Goal: Book appointment/travel/reservation

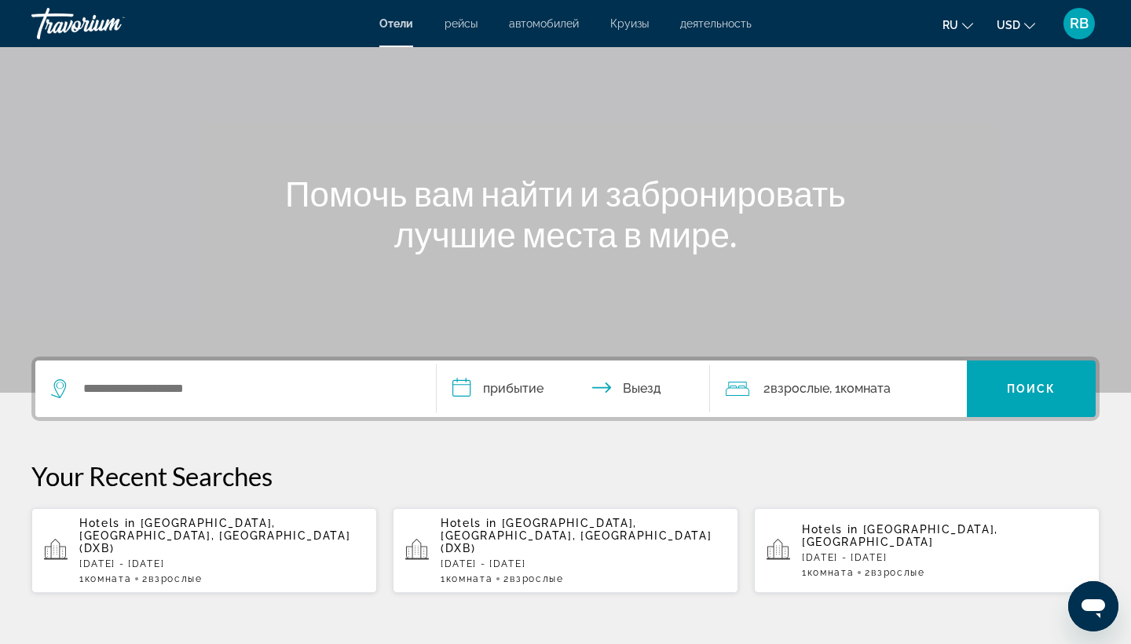
scroll to position [70, 0]
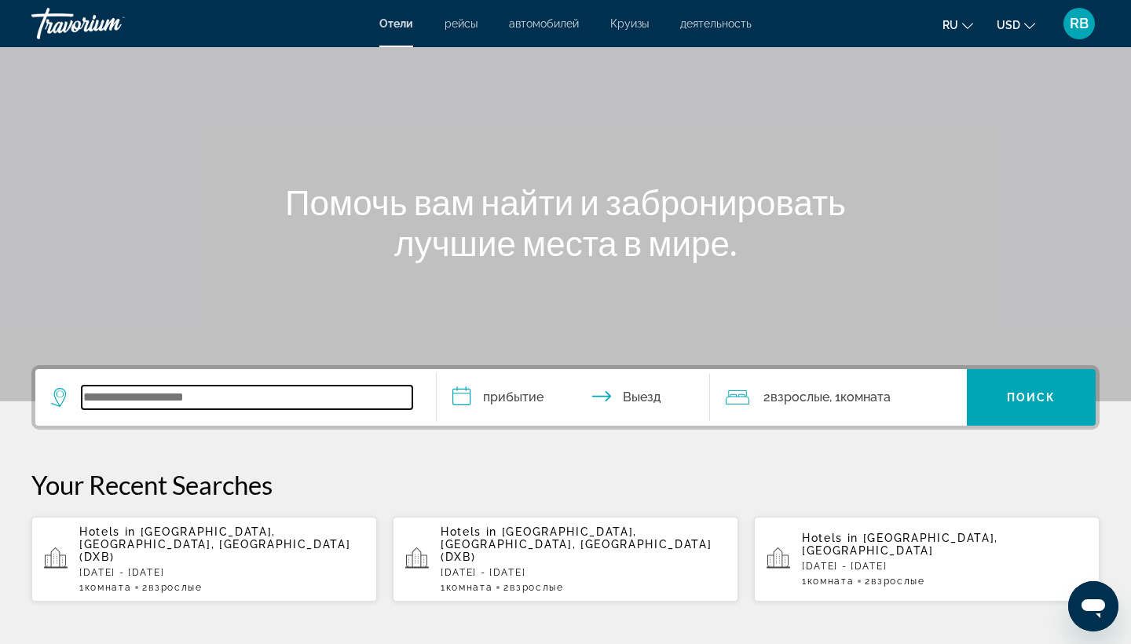
click at [198, 393] on input "Search widget" at bounding box center [247, 398] width 331 height 24
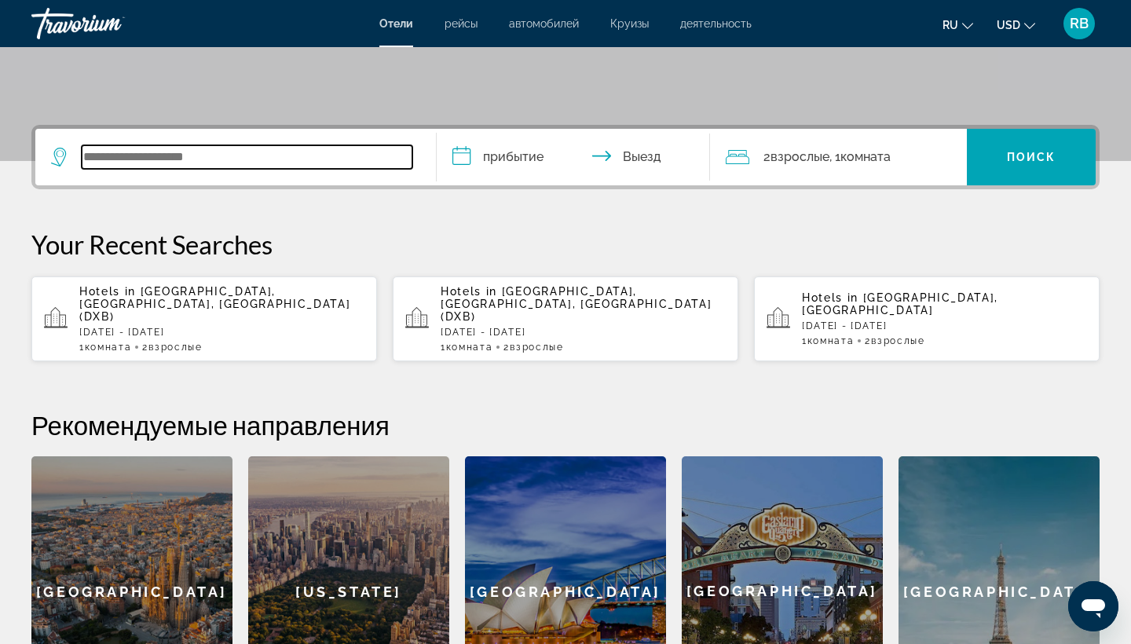
scroll to position [384, 0]
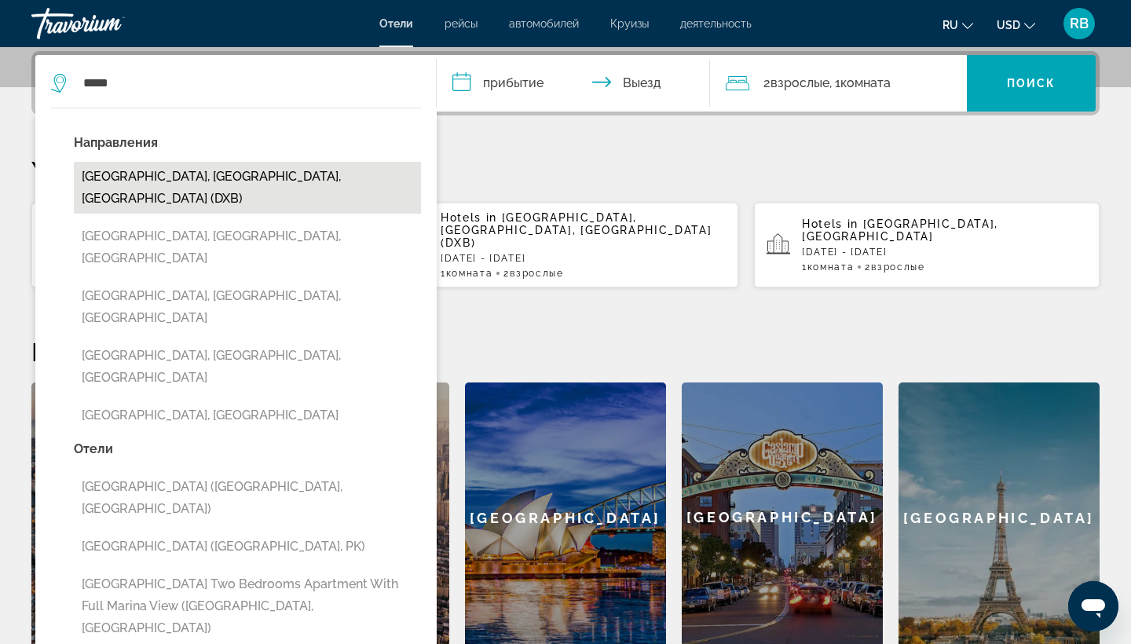
click at [298, 186] on button "[GEOGRAPHIC_DATA], [GEOGRAPHIC_DATA], [GEOGRAPHIC_DATA] (DXB)" at bounding box center [247, 188] width 347 height 52
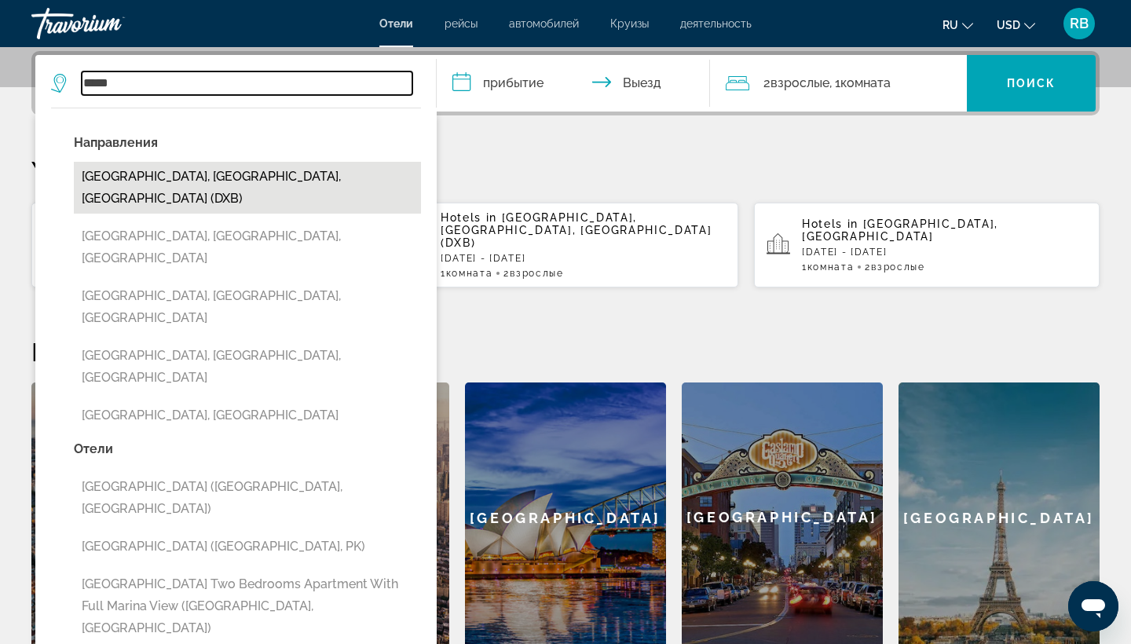
type input "**********"
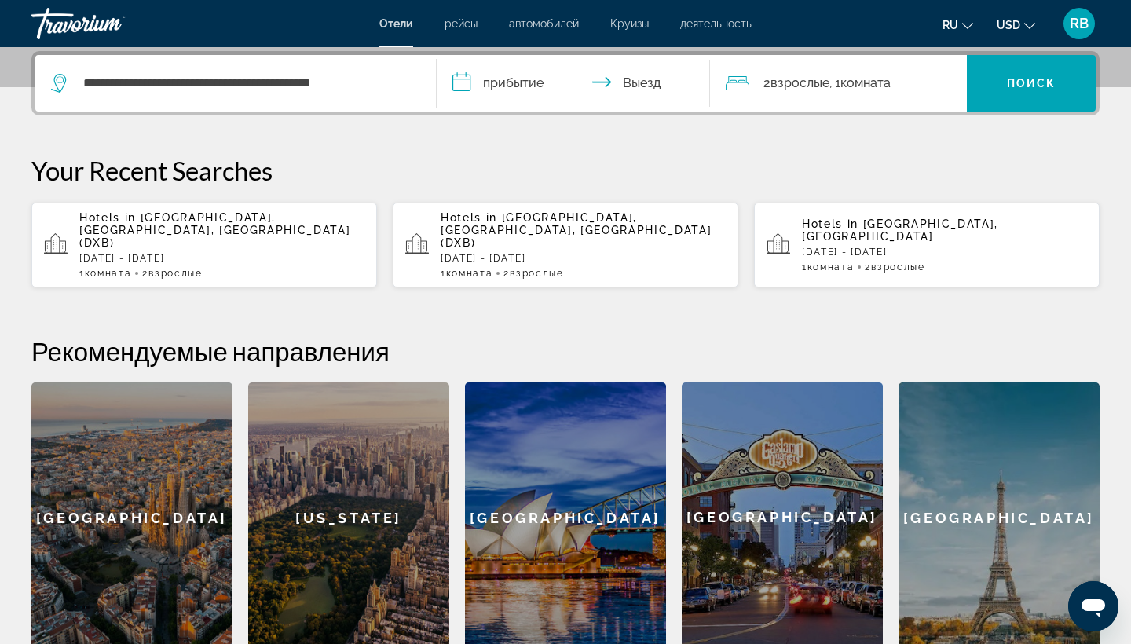
click at [544, 90] on input "**********" at bounding box center [577, 85] width 280 height 61
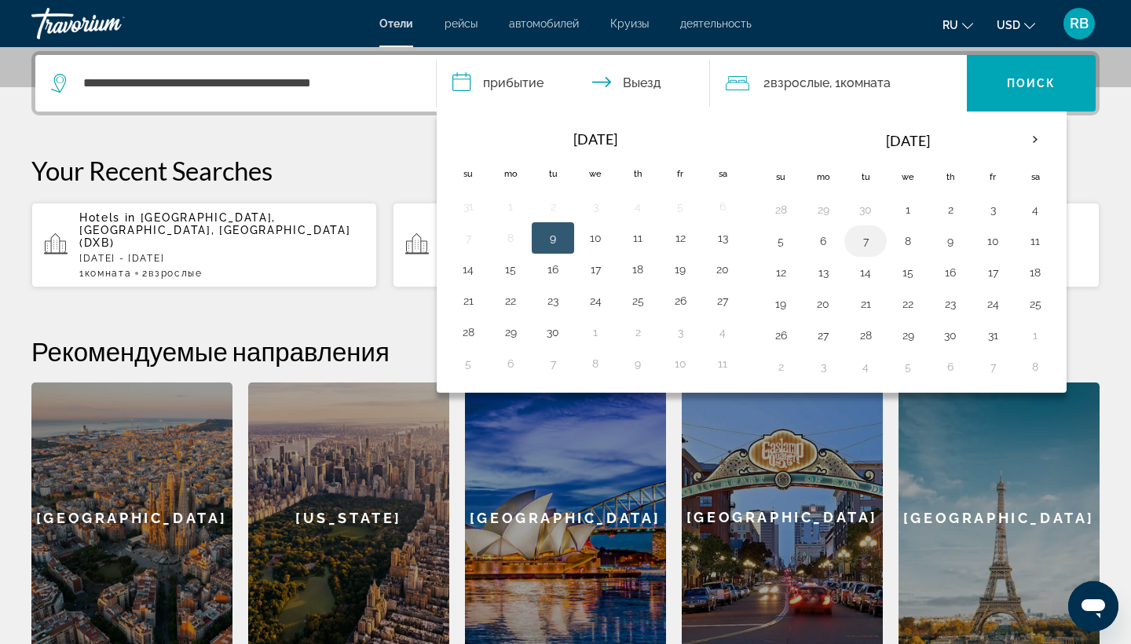
click at [870, 244] on button "7" at bounding box center [865, 241] width 25 height 22
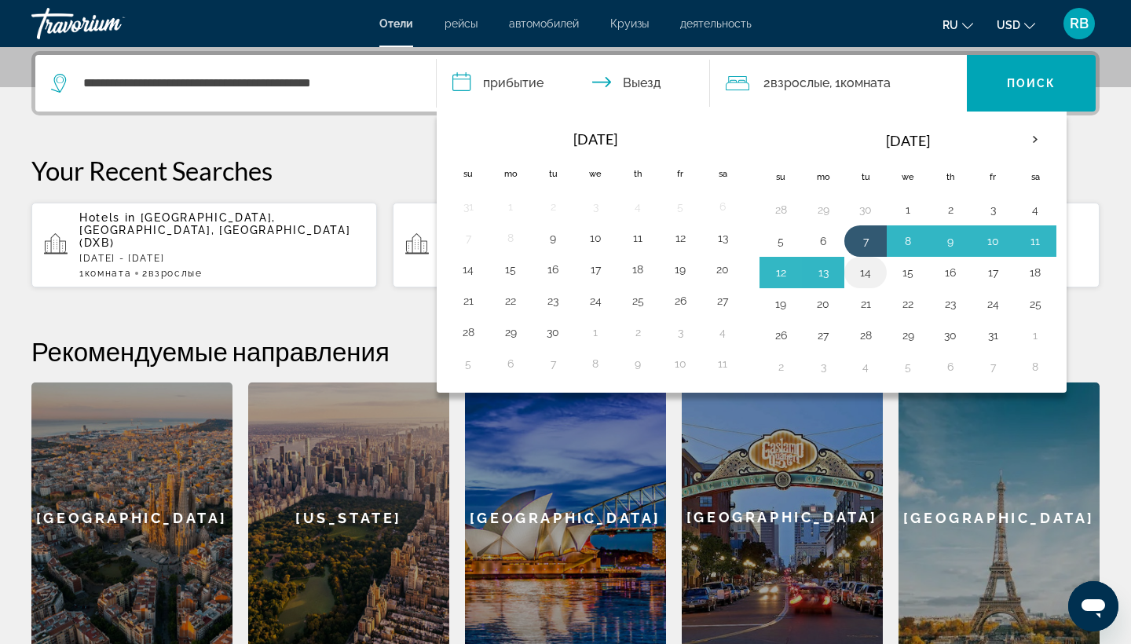
click at [870, 276] on button "14" at bounding box center [865, 273] width 25 height 22
type input "**********"
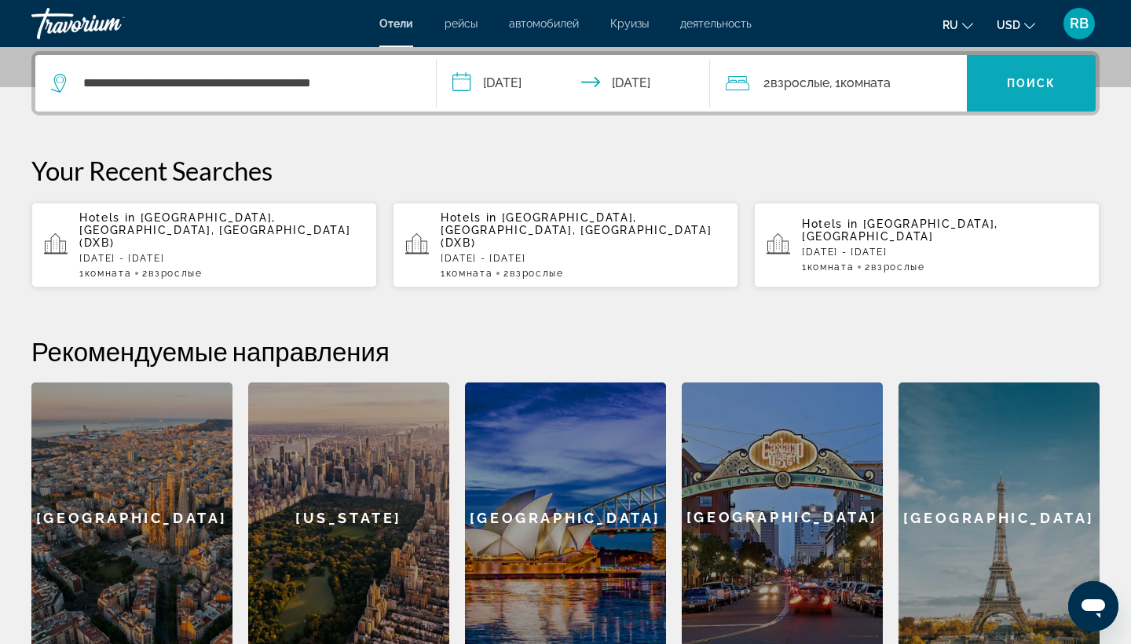
click at [1025, 86] on span "Поиск" at bounding box center [1031, 83] width 49 height 13
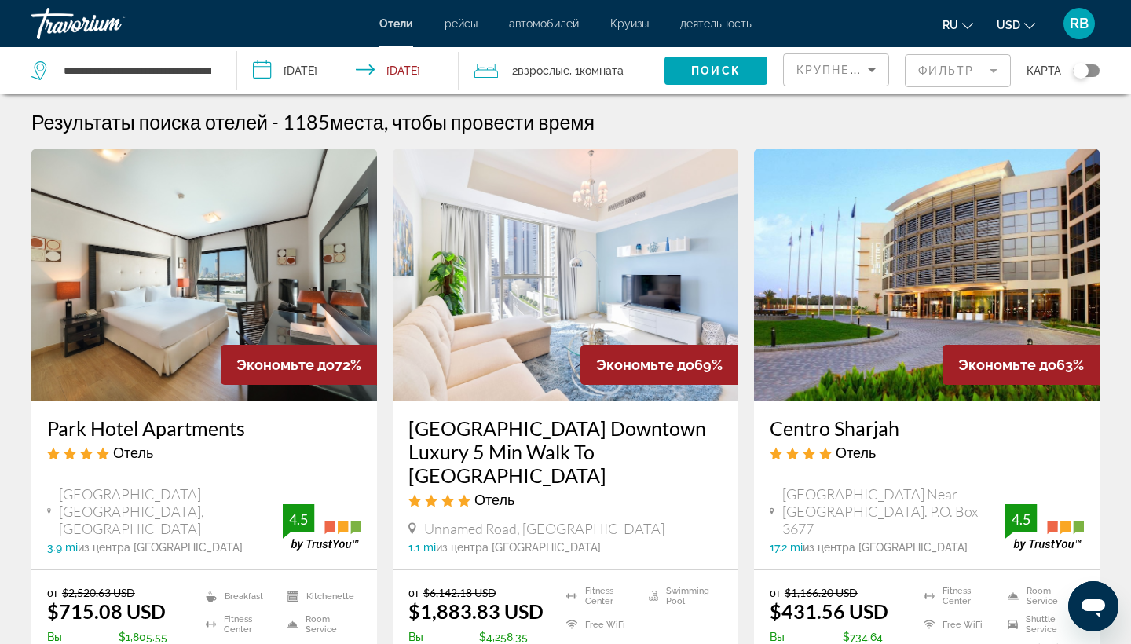
click at [980, 71] on mat-form-field "Фильтр" at bounding box center [958, 70] width 106 height 33
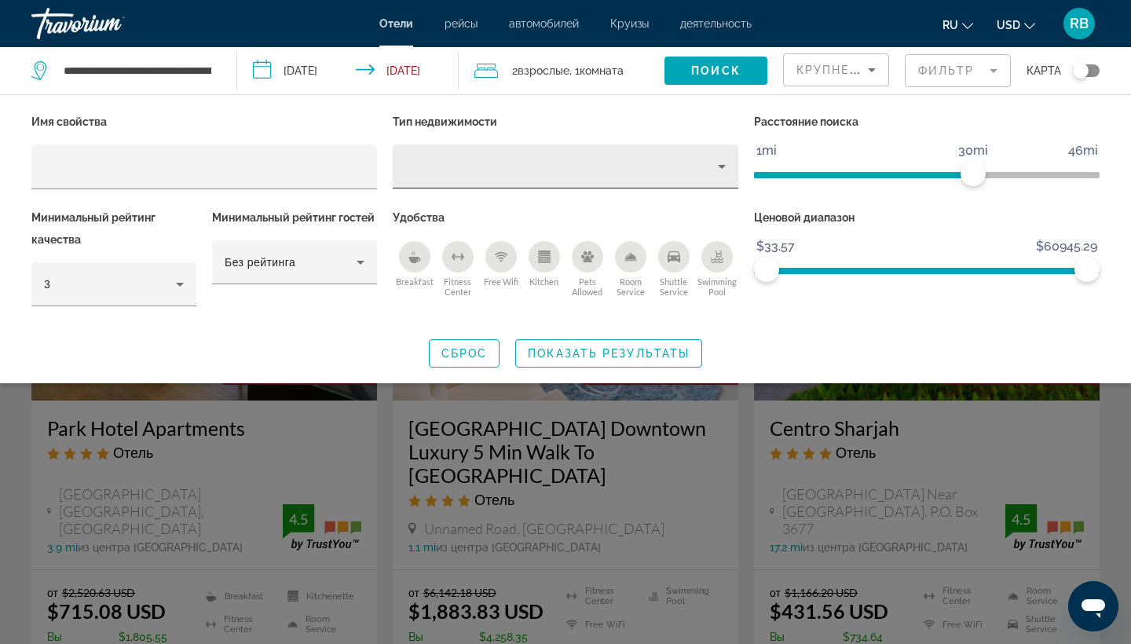
click at [714, 176] on div "Hotel Filters" at bounding box center [565, 167] width 320 height 44
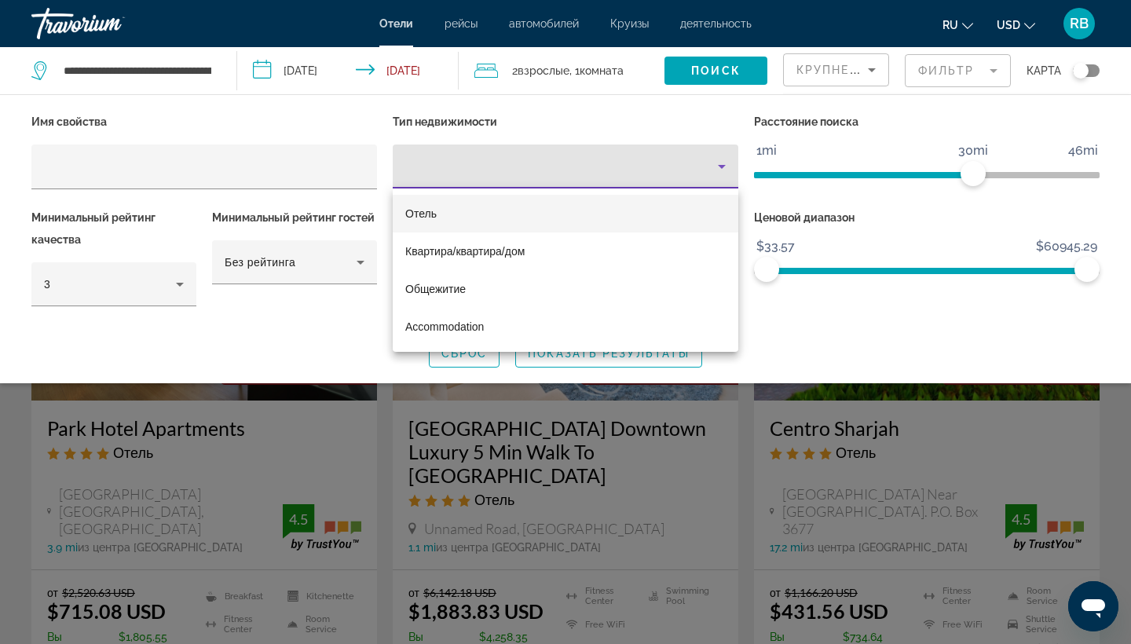
click at [505, 208] on mat-option "Отель" at bounding box center [566, 214] width 346 height 38
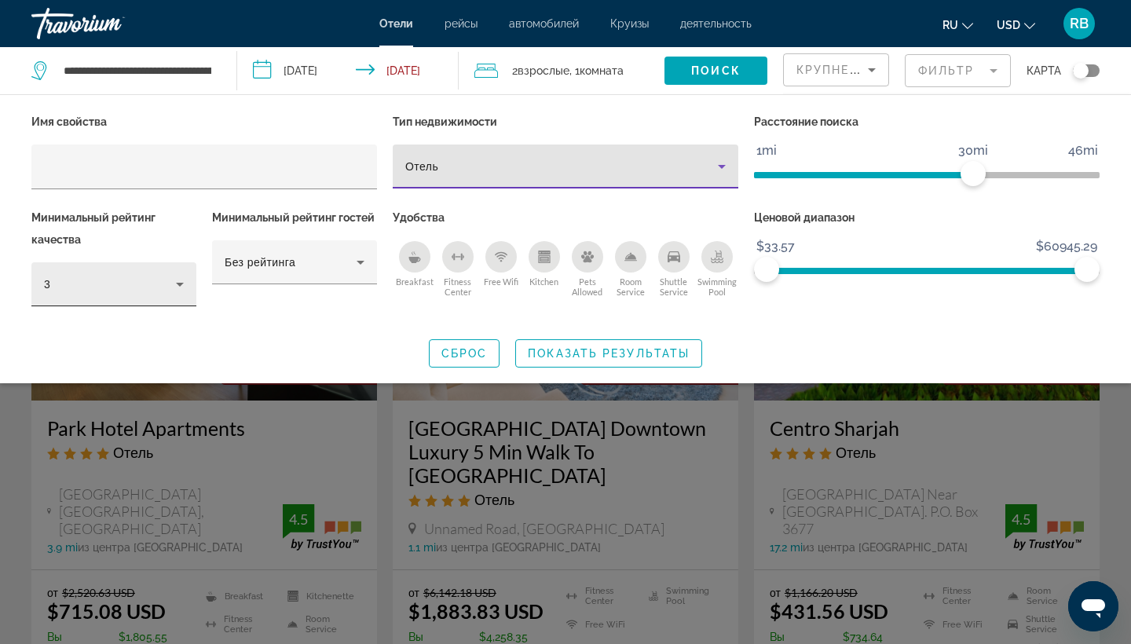
click at [171, 284] on icon "Hotel Filters" at bounding box center [179, 284] width 19 height 19
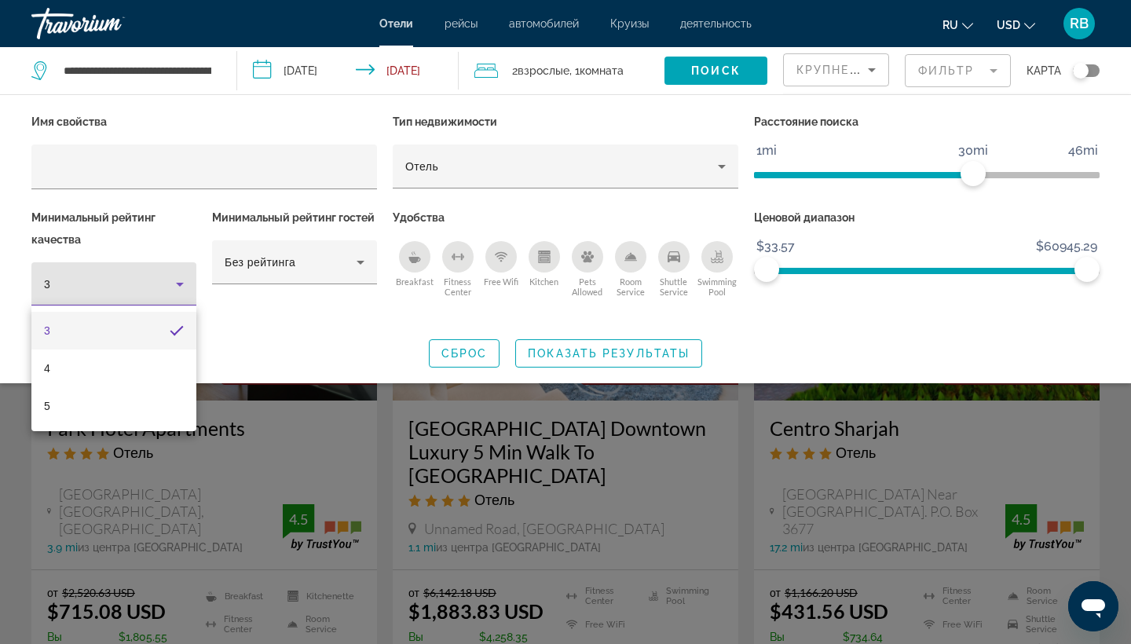
click at [606, 356] on div at bounding box center [565, 322] width 1131 height 644
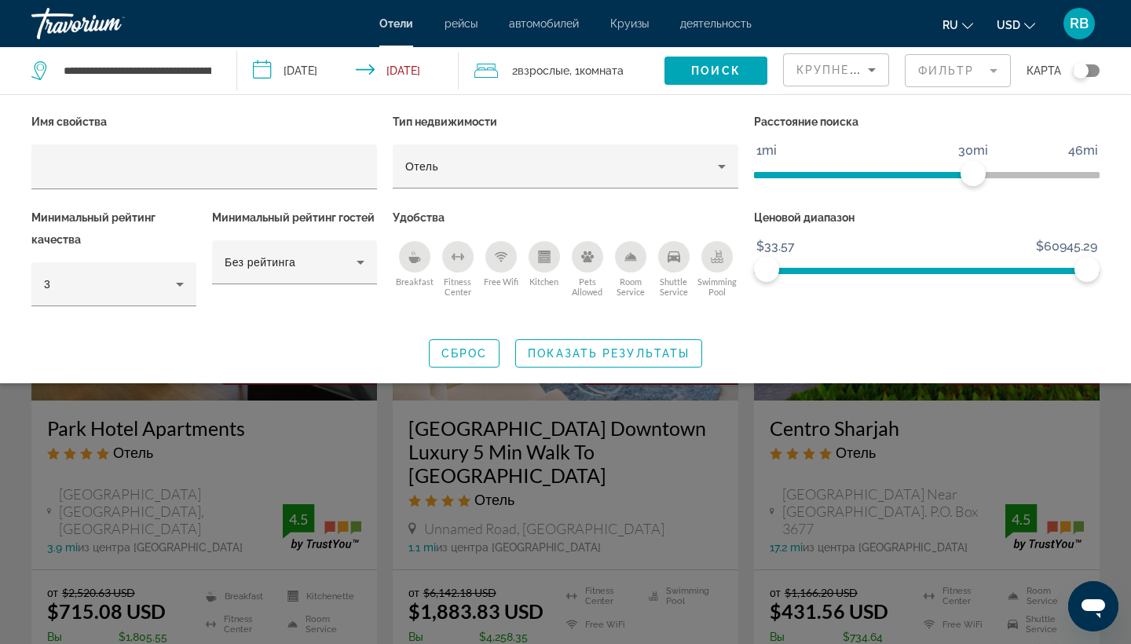
click at [389, 426] on div "Search widget" at bounding box center [565, 440] width 1131 height 408
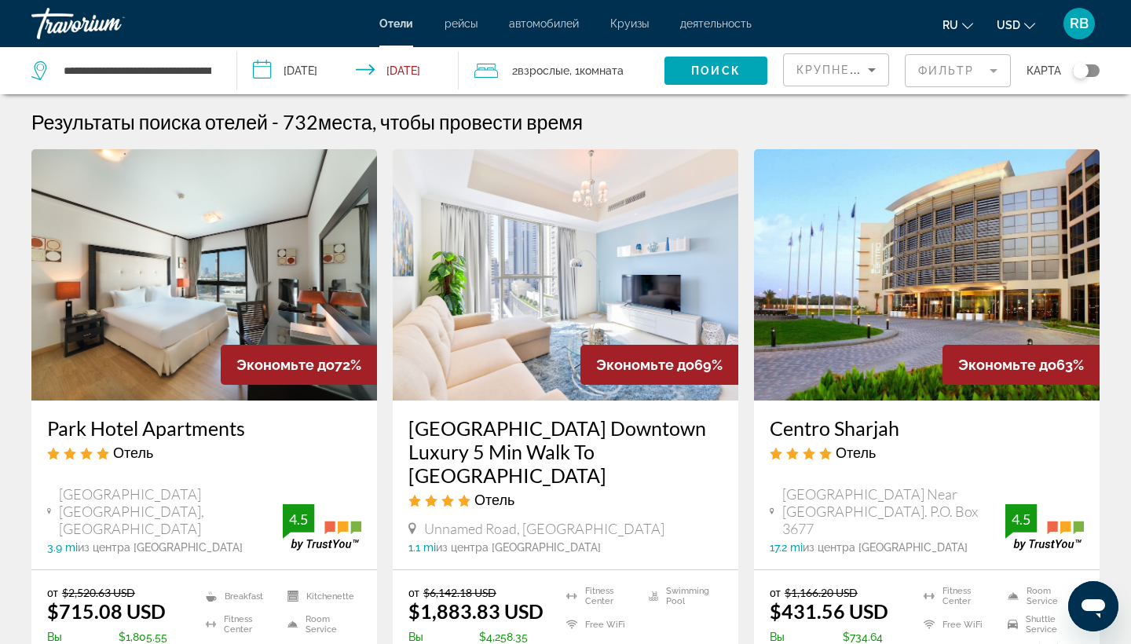
click at [203, 252] on img "Main content" at bounding box center [204, 274] width 346 height 251
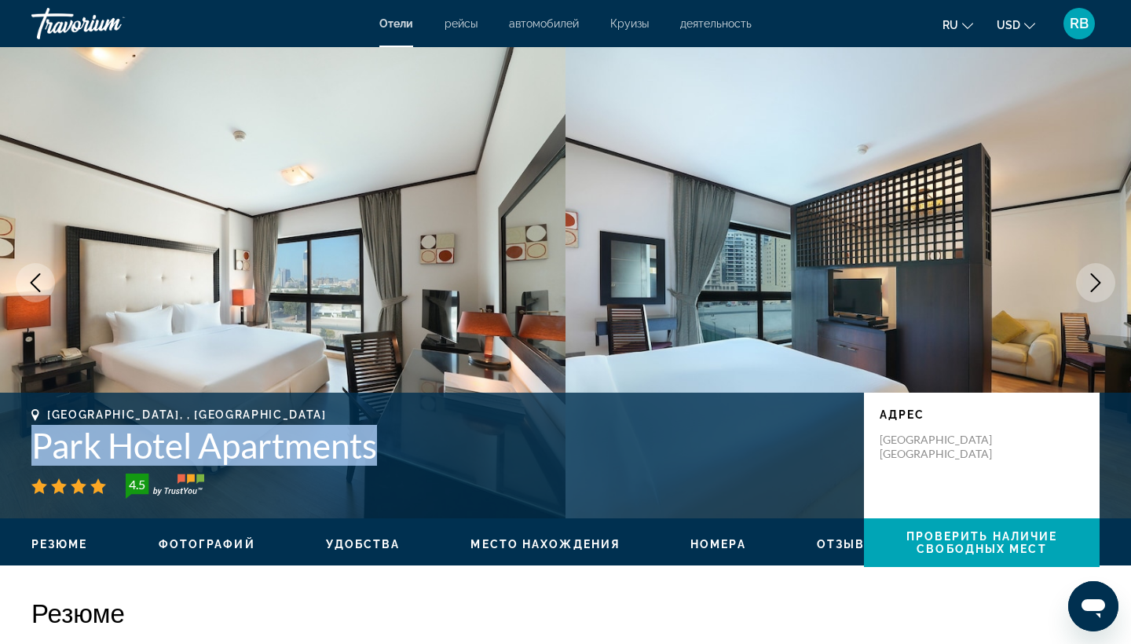
drag, startPoint x: 406, startPoint y: 448, endPoint x: 14, endPoint y: 443, distance: 392.0
click at [14, 443] on div "[GEOGRAPHIC_DATA], , [GEOGRAPHIC_DATA] Apartments 4.5 адрес [GEOGRAPHIC_DATA]" at bounding box center [565, 455] width 1131 height 94
copy h1 "Park Hotel Apartments"
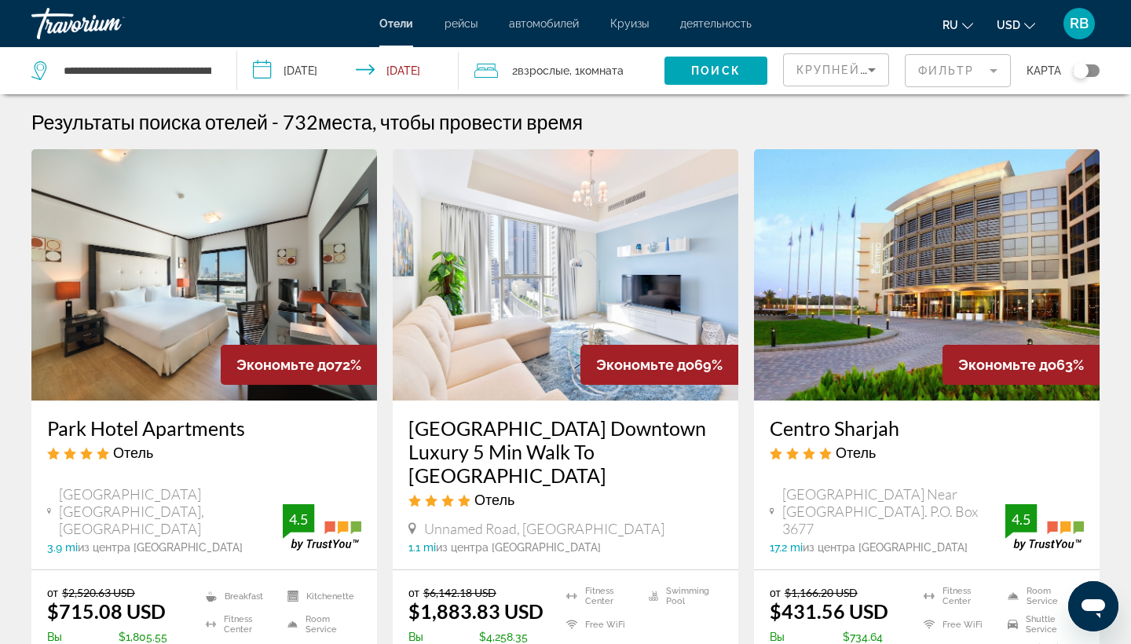
click at [523, 285] on img "Main content" at bounding box center [566, 274] width 346 height 251
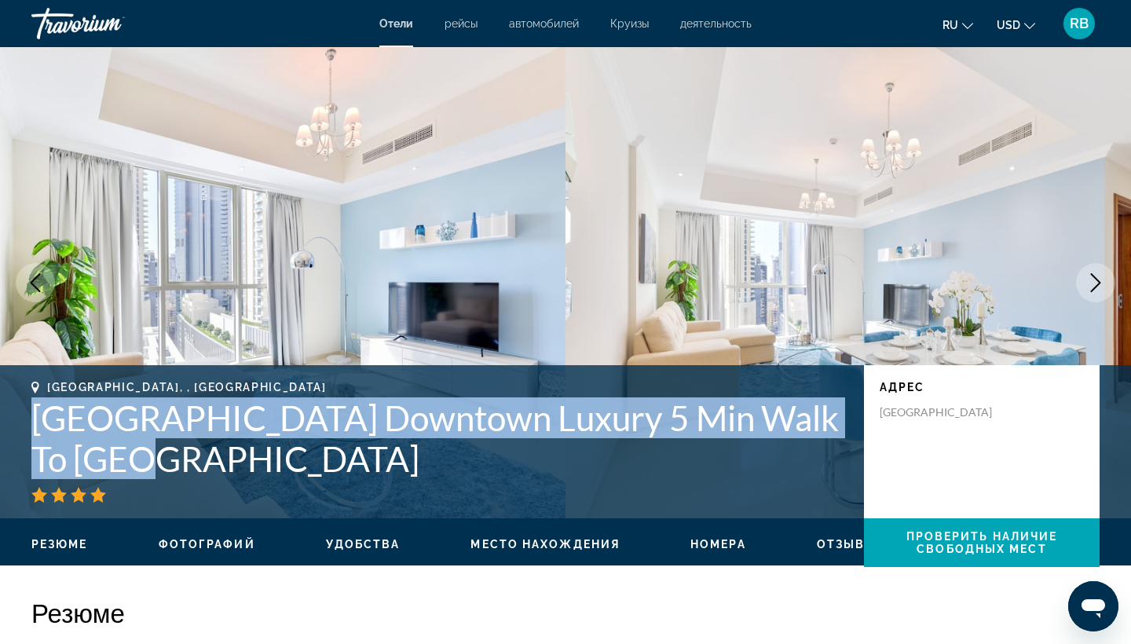
drag, startPoint x: 115, startPoint y: 460, endPoint x: 18, endPoint y: 425, distance: 103.6
click at [18, 425] on div "[GEOGRAPHIC_DATA], , [GEOGRAPHIC_DATA] [GEOGRAPHIC_DATA] Downtown Luxury 5 Min …" at bounding box center [565, 442] width 1131 height 122
copy h1 "[GEOGRAPHIC_DATA] Downtown Luxury 5 Min Walk To [GEOGRAPHIC_DATA]"
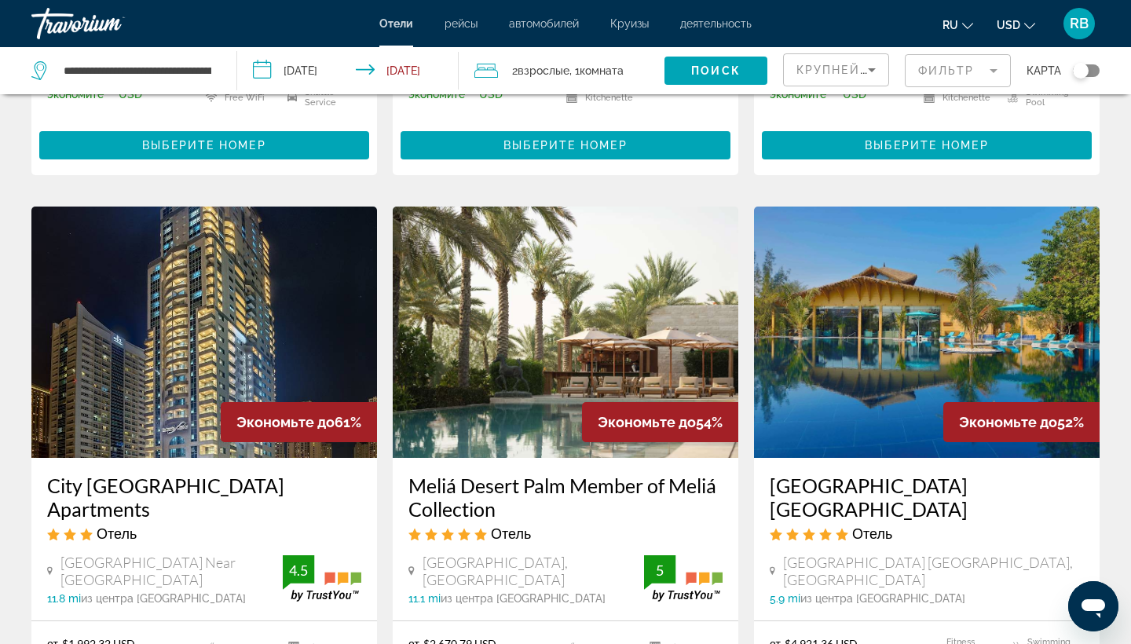
scroll to position [544, 0]
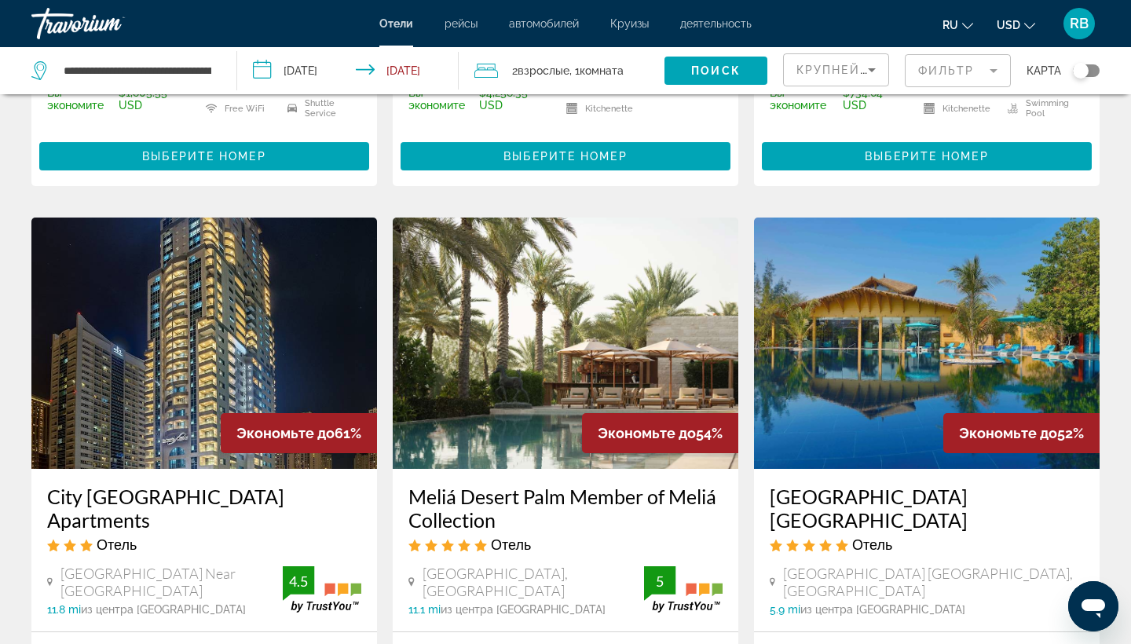
click at [968, 76] on mat-form-field "Фильтр" at bounding box center [958, 70] width 106 height 33
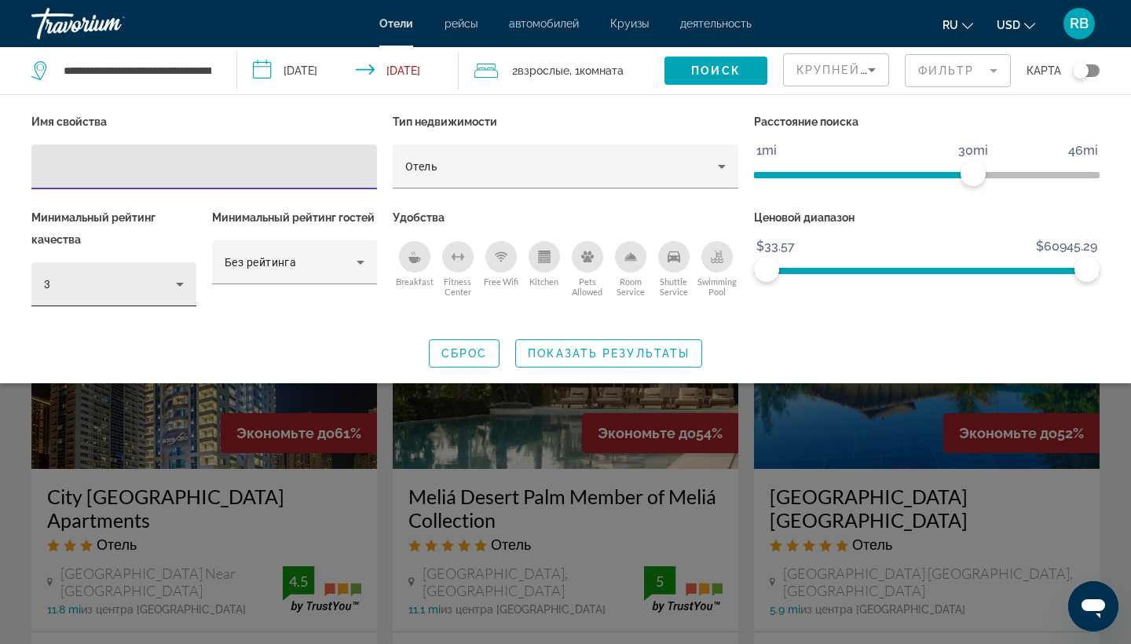
click at [178, 284] on icon "Hotel Filters" at bounding box center [179, 284] width 19 height 19
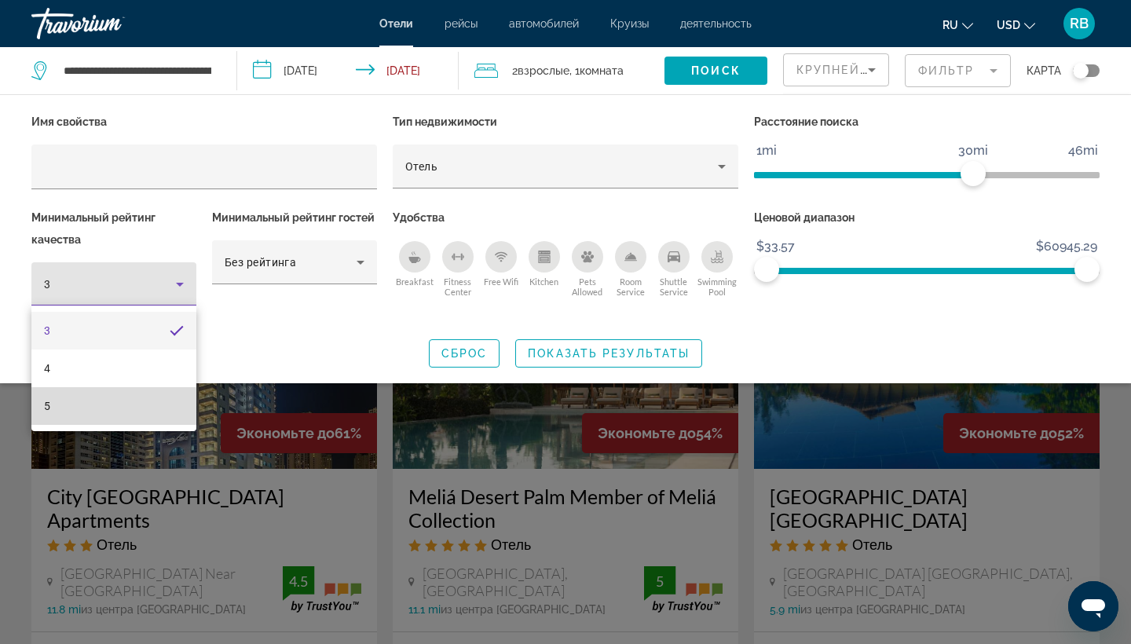
click at [97, 407] on mat-option "5" at bounding box center [113, 406] width 165 height 38
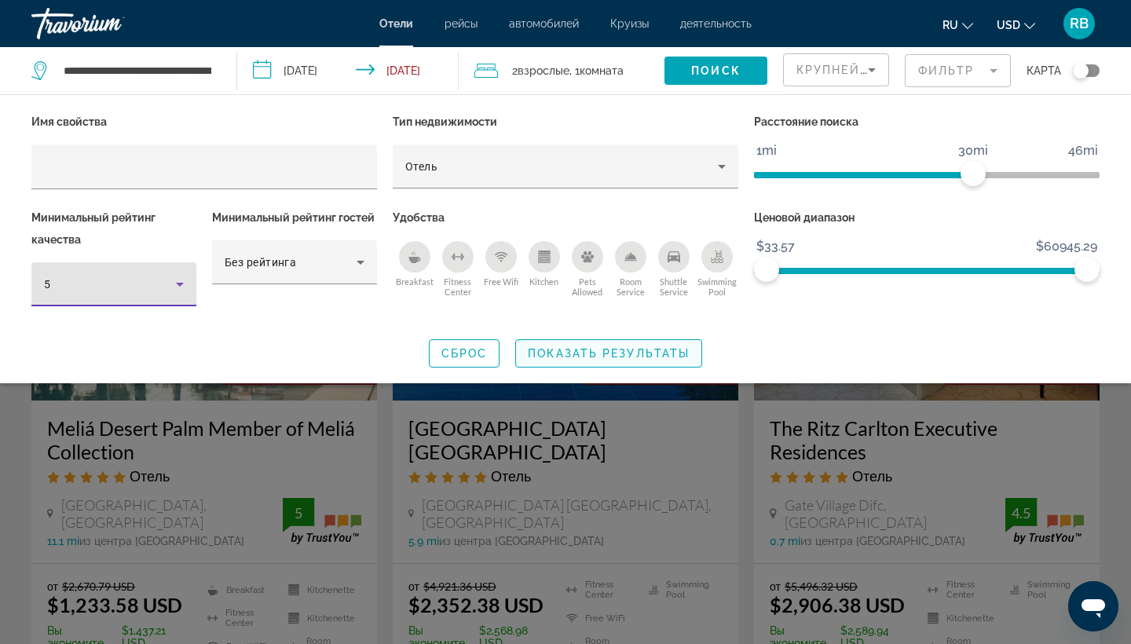
click at [634, 348] on span "Показать результаты" at bounding box center [609, 353] width 162 height 13
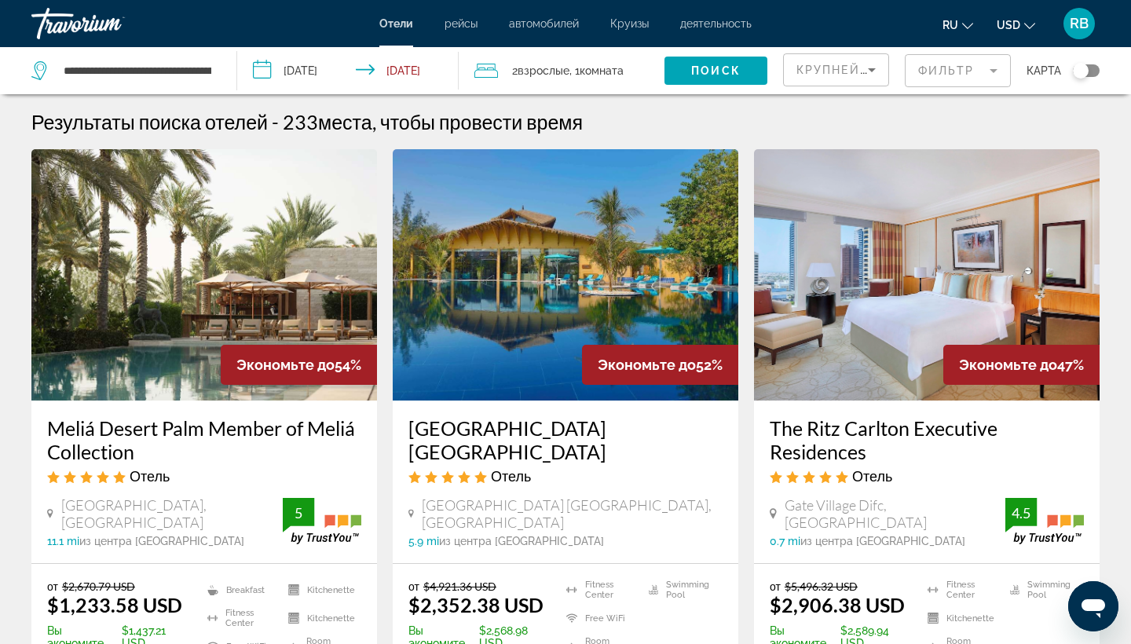
click at [238, 276] on img "Main content" at bounding box center [204, 274] width 346 height 251
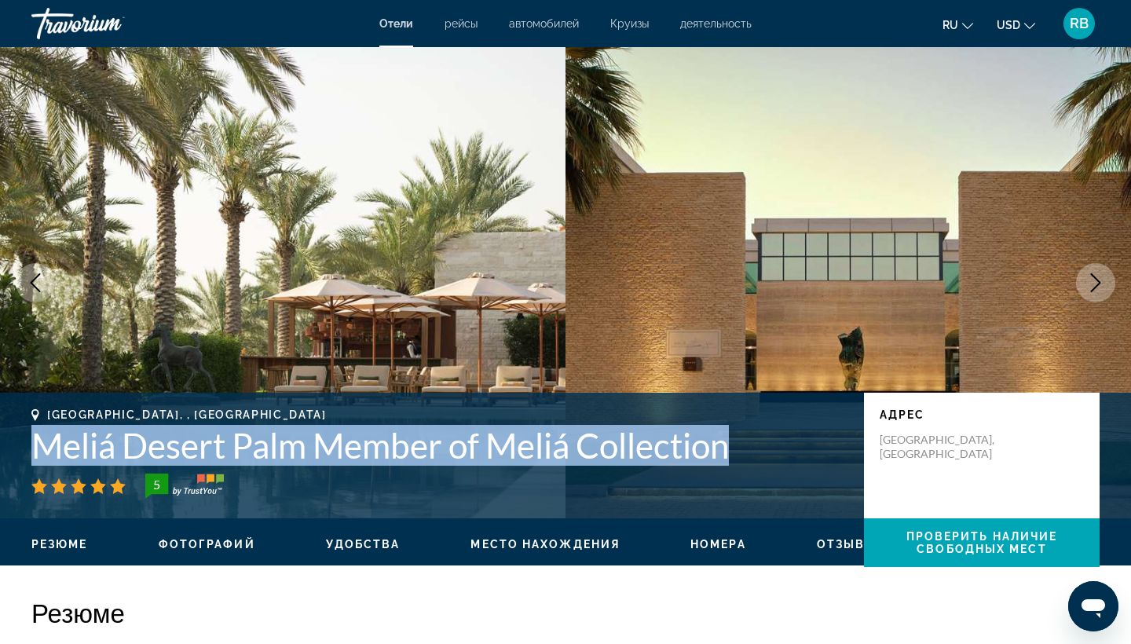
drag, startPoint x: 756, startPoint y: 450, endPoint x: 0, endPoint y: 460, distance: 756.5
click at [0, 460] on div "[GEOGRAPHIC_DATA], , [GEOGRAPHIC_DATA] Meliá Desert Palm Member of Meliá Collec…" at bounding box center [565, 455] width 1131 height 94
copy h1 "Meliá Desert Palm Member of Meliá Collection"
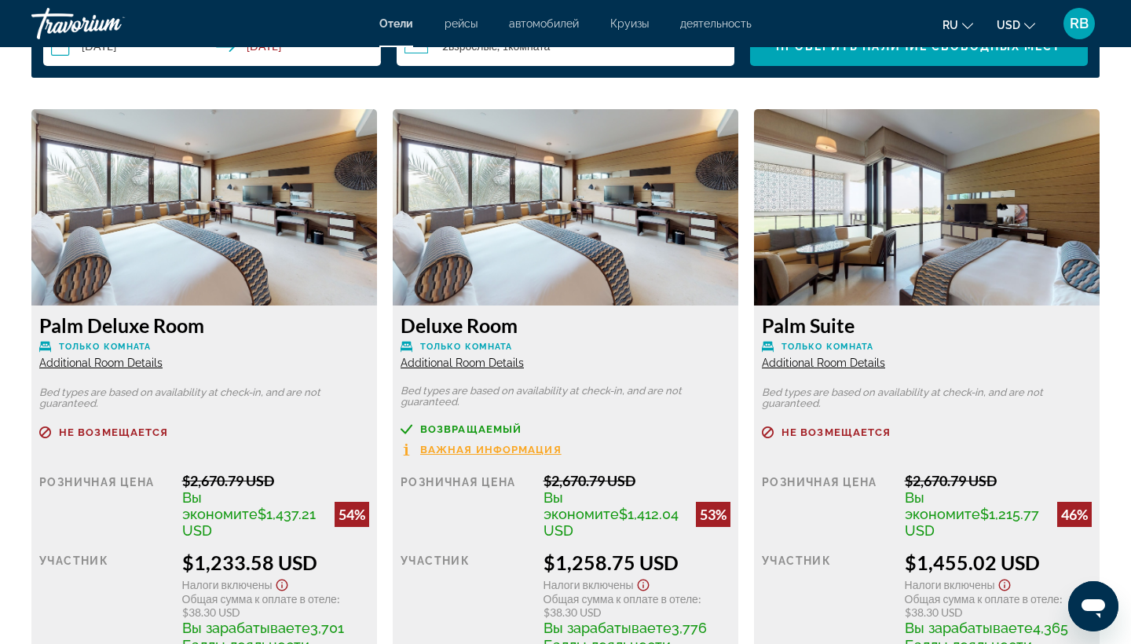
scroll to position [2115, 0]
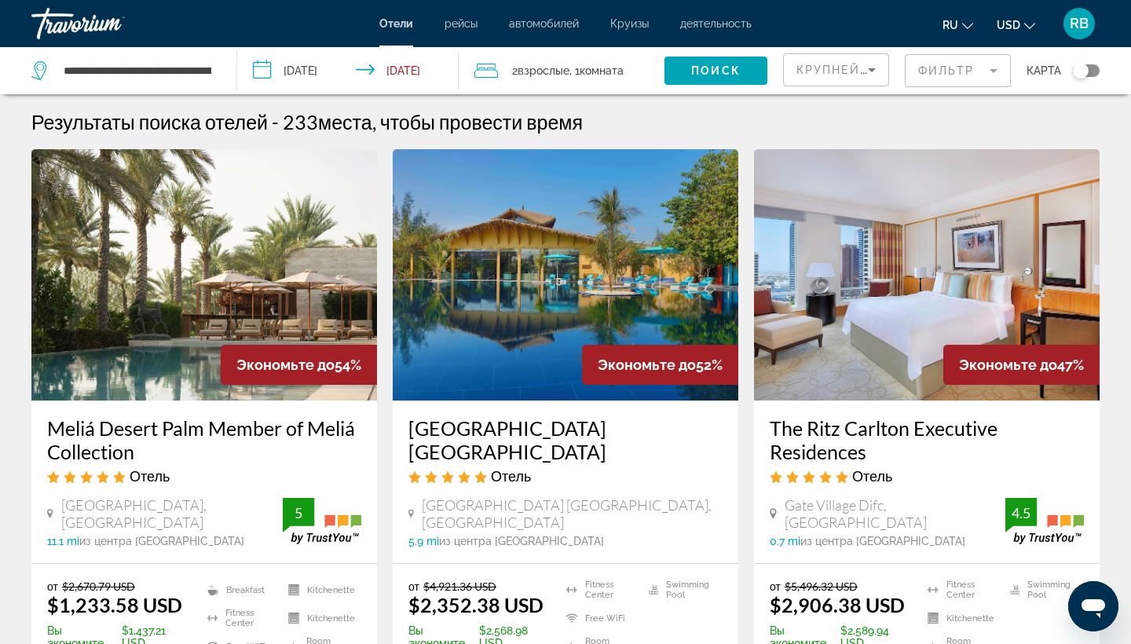
click at [837, 269] on img "Main content" at bounding box center [927, 274] width 346 height 251
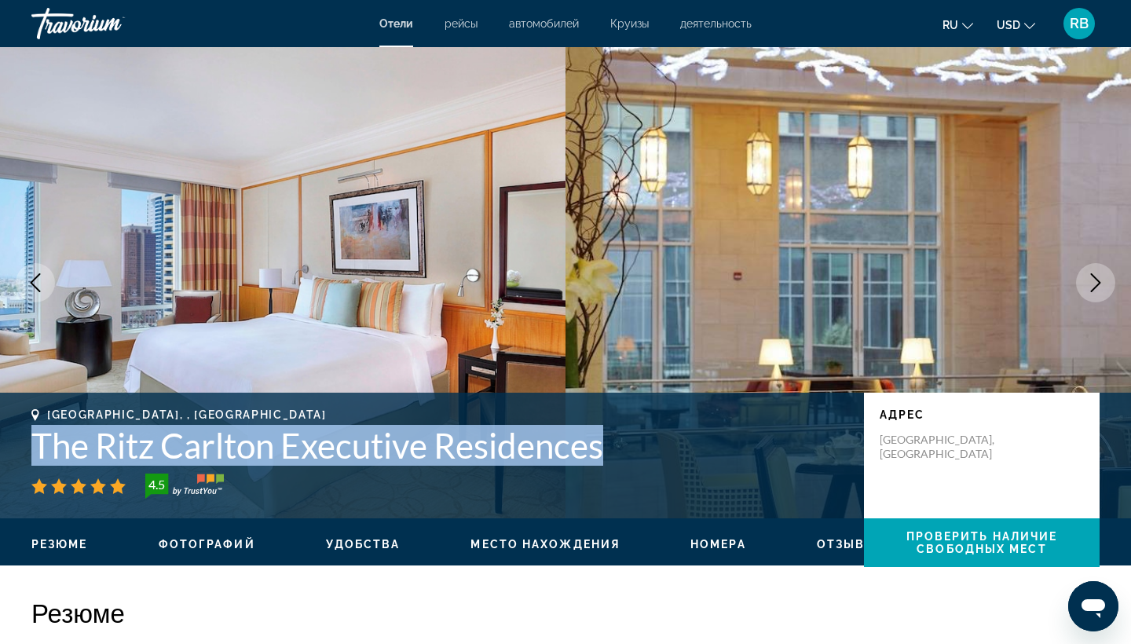
drag, startPoint x: 621, startPoint y: 445, endPoint x: 0, endPoint y: 459, distance: 621.5
click at [0, 459] on div "[GEOGRAPHIC_DATA], , [GEOGRAPHIC_DATA] The Ritz Carlton Executive Residences 4.…" at bounding box center [565, 455] width 1131 height 94
copy h1 "The Ritz Carlton Executive Residences"
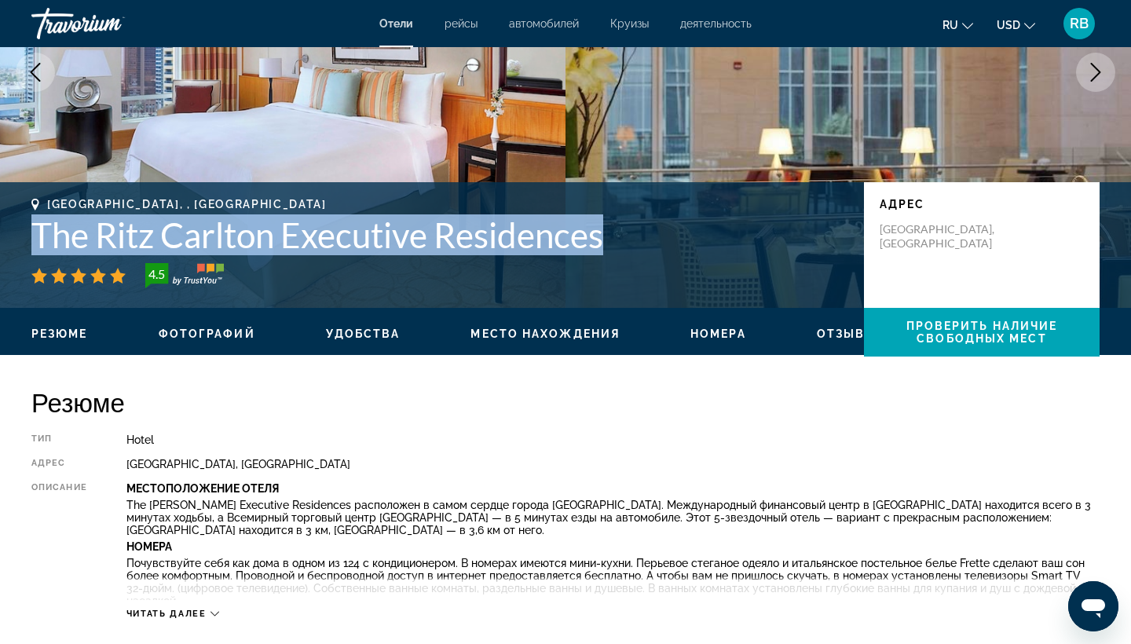
scroll to position [156, 0]
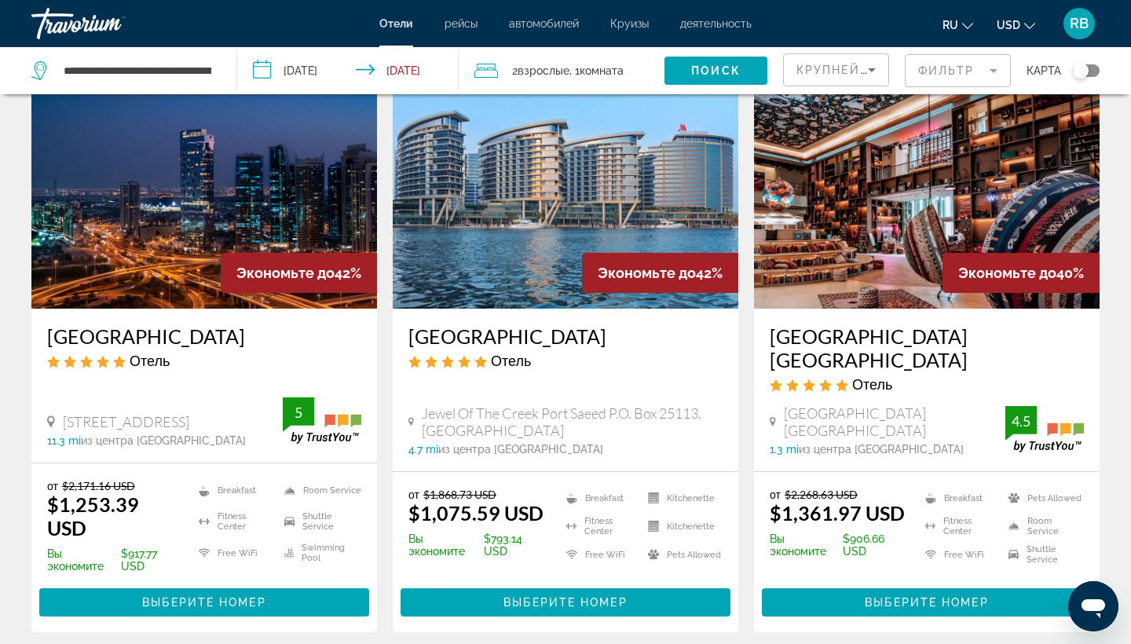
scroll to position [696, 0]
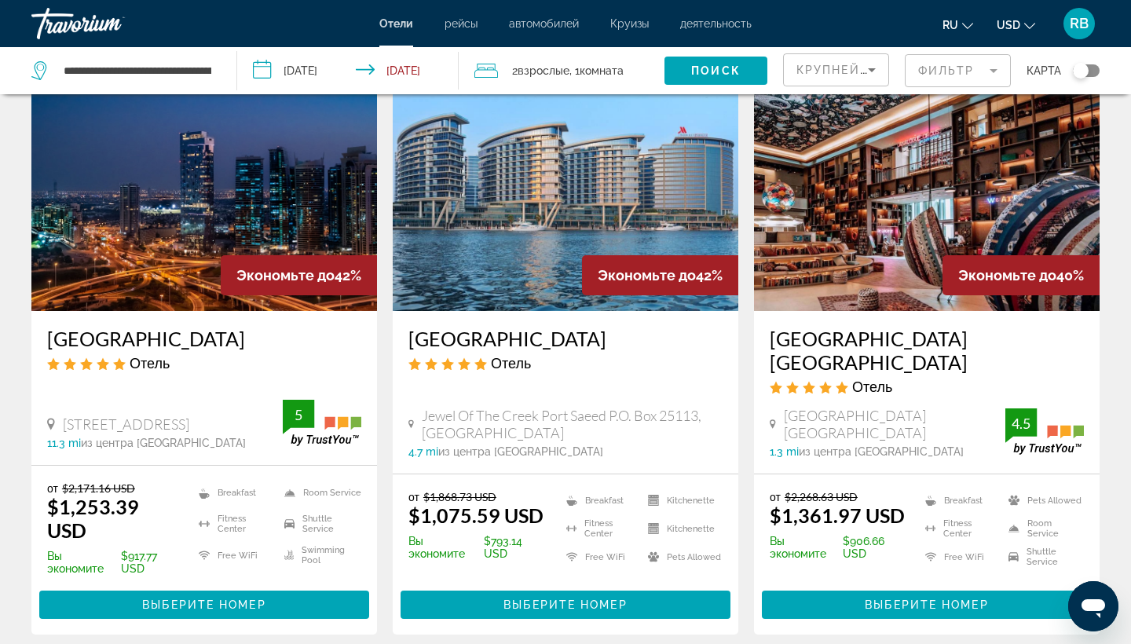
click at [571, 214] on img "Main content" at bounding box center [566, 185] width 346 height 251
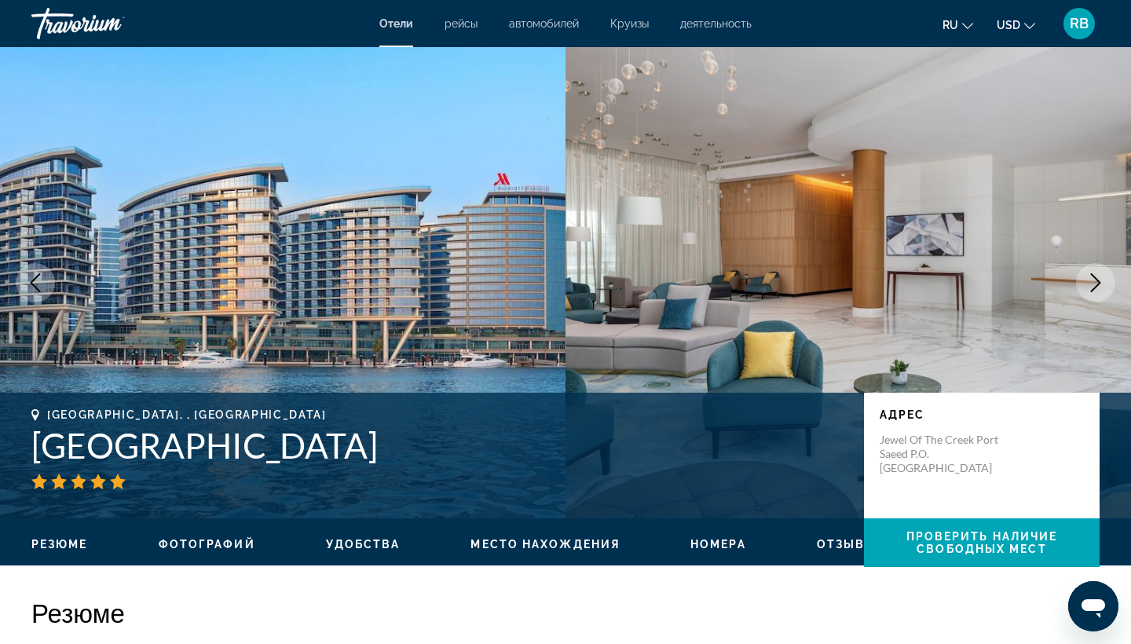
drag, startPoint x: 493, startPoint y: 452, endPoint x: 20, endPoint y: 461, distance: 473.0
click at [20, 461] on div "[GEOGRAPHIC_DATA], , [GEOGRAPHIC_DATA] [GEOGRAPHIC_DATA] адрес [GEOGRAPHIC_DATA…" at bounding box center [565, 455] width 1131 height 94
copy h1 "[GEOGRAPHIC_DATA]"
click at [554, 24] on span "автомобилей" at bounding box center [544, 23] width 70 height 13
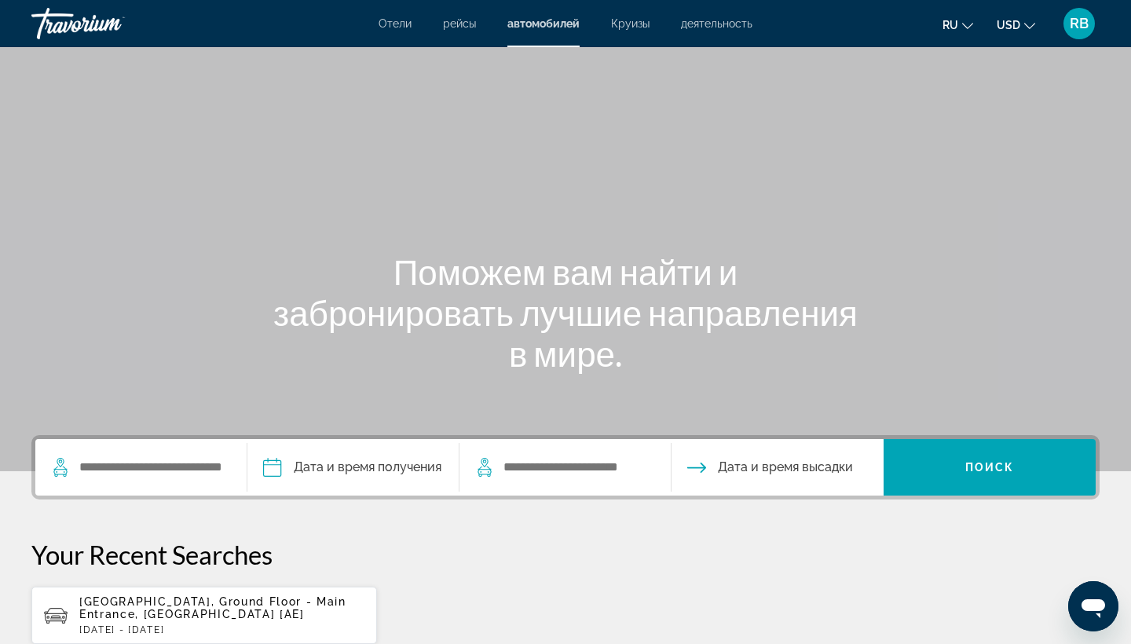
click at [637, 27] on span "Круизы" at bounding box center [630, 23] width 38 height 13
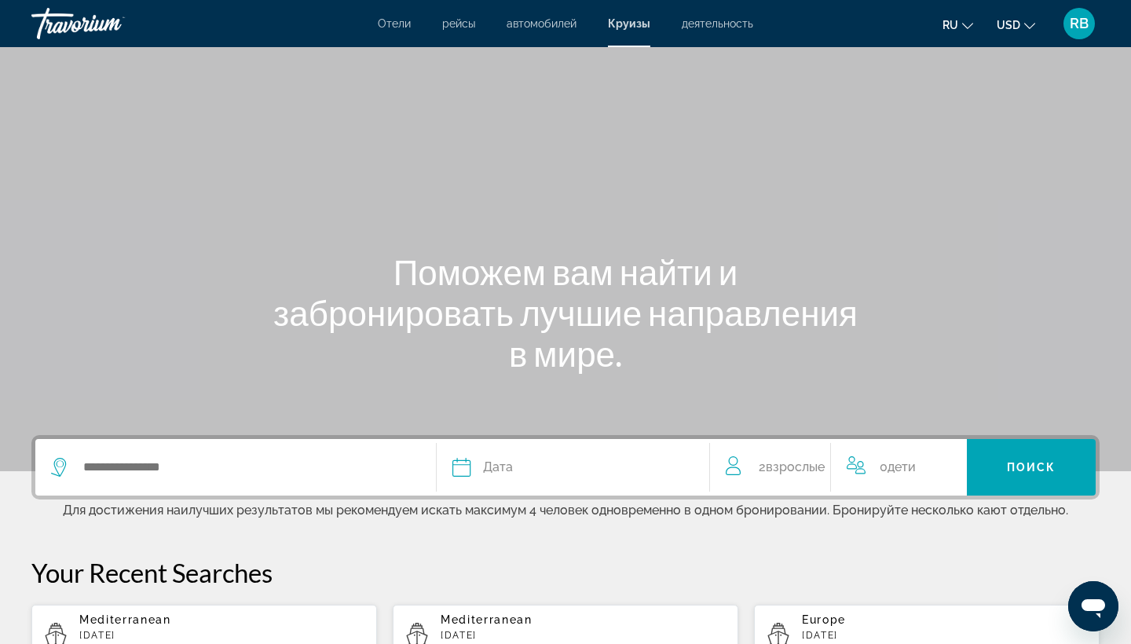
click at [537, 24] on span "автомобилей" at bounding box center [542, 23] width 70 height 13
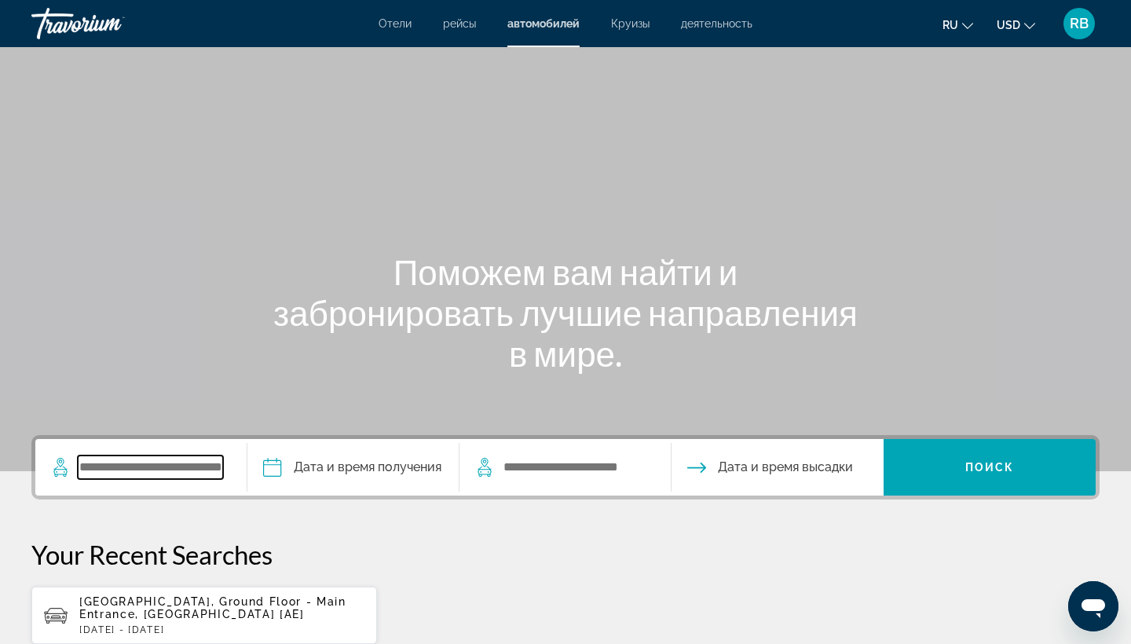
click at [155, 460] on input "Search widget" at bounding box center [150, 468] width 145 height 24
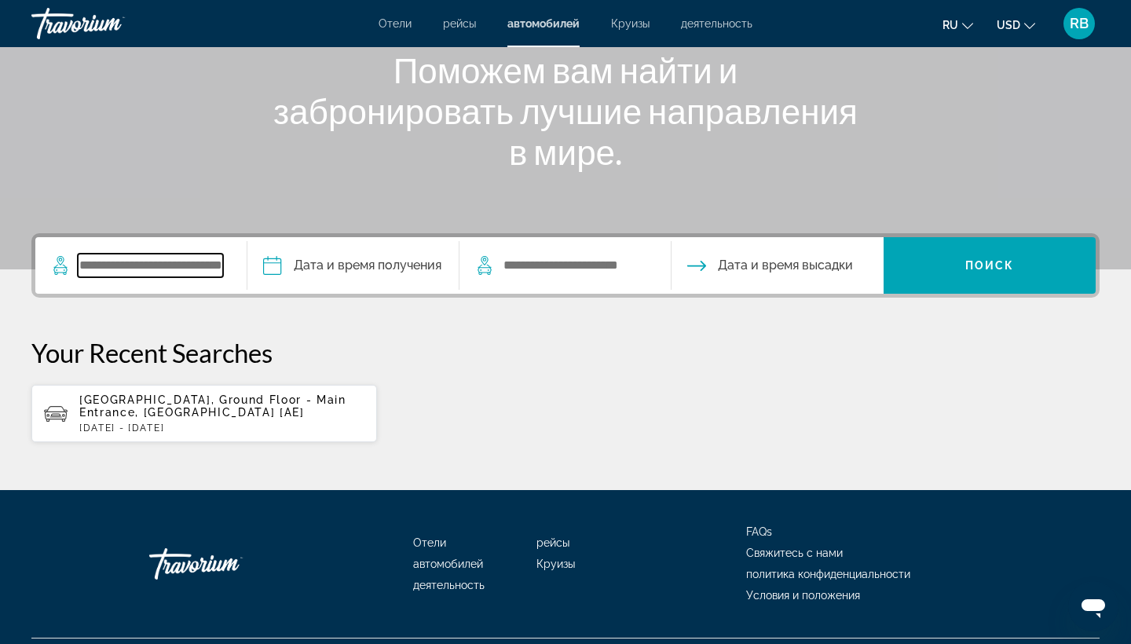
scroll to position [243, 0]
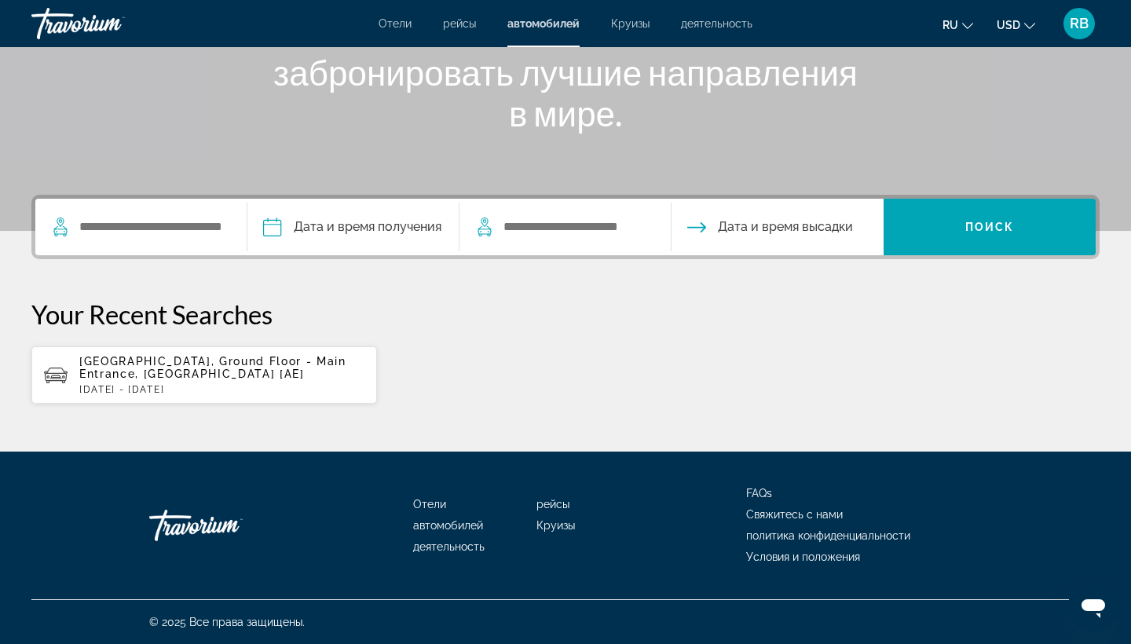
click at [639, 26] on span "Круизы" at bounding box center [630, 23] width 38 height 13
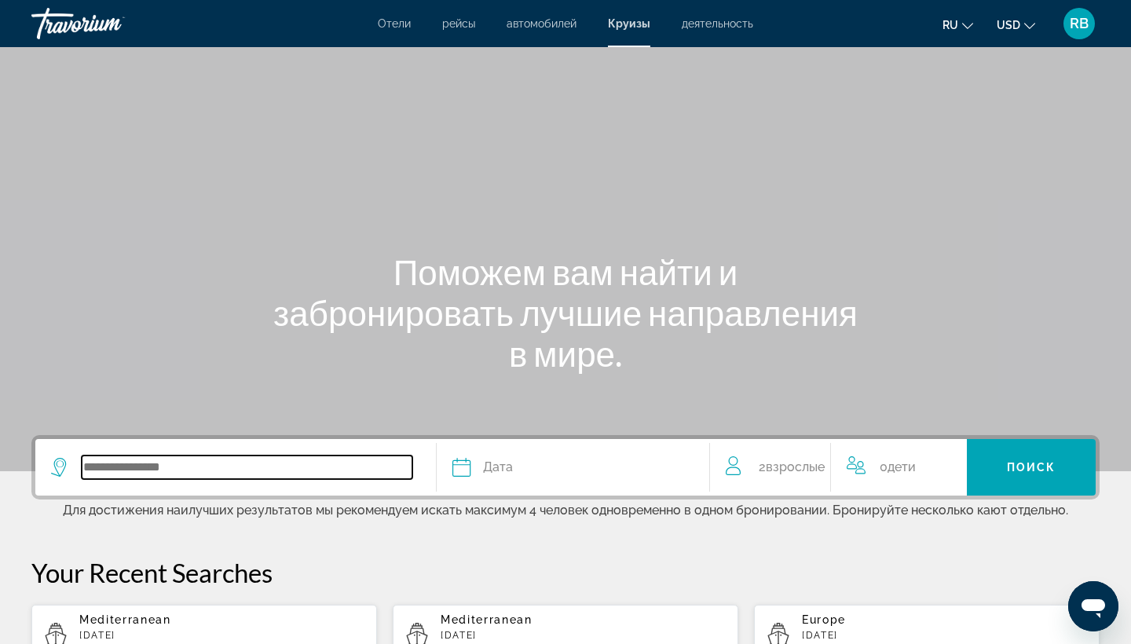
click at [253, 477] on input "Search widget" at bounding box center [247, 468] width 331 height 24
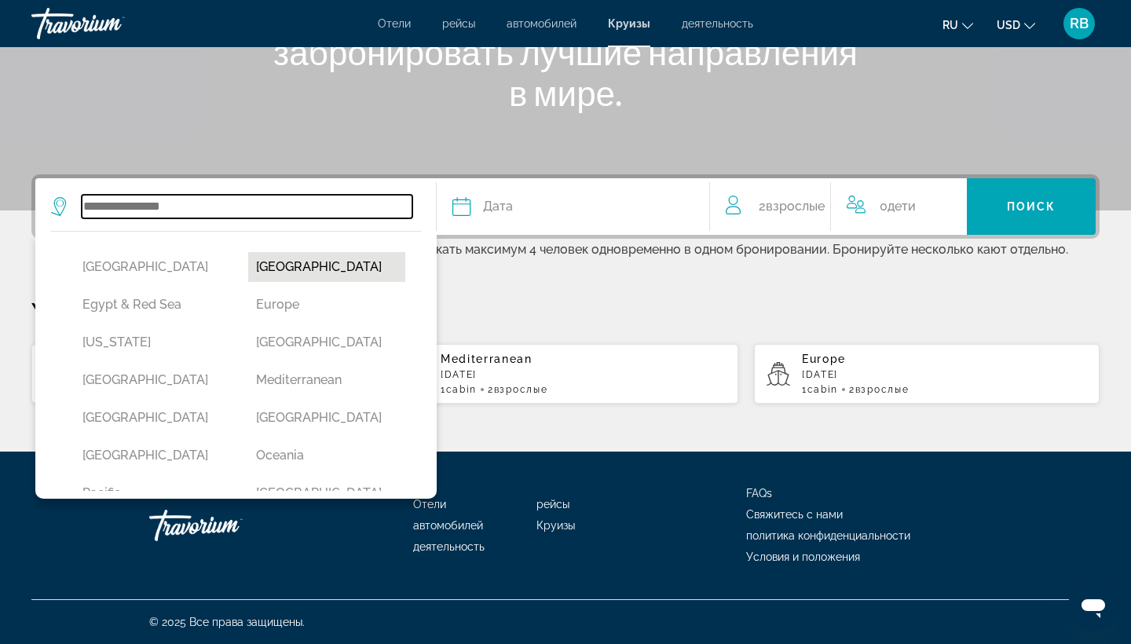
scroll to position [236, 0]
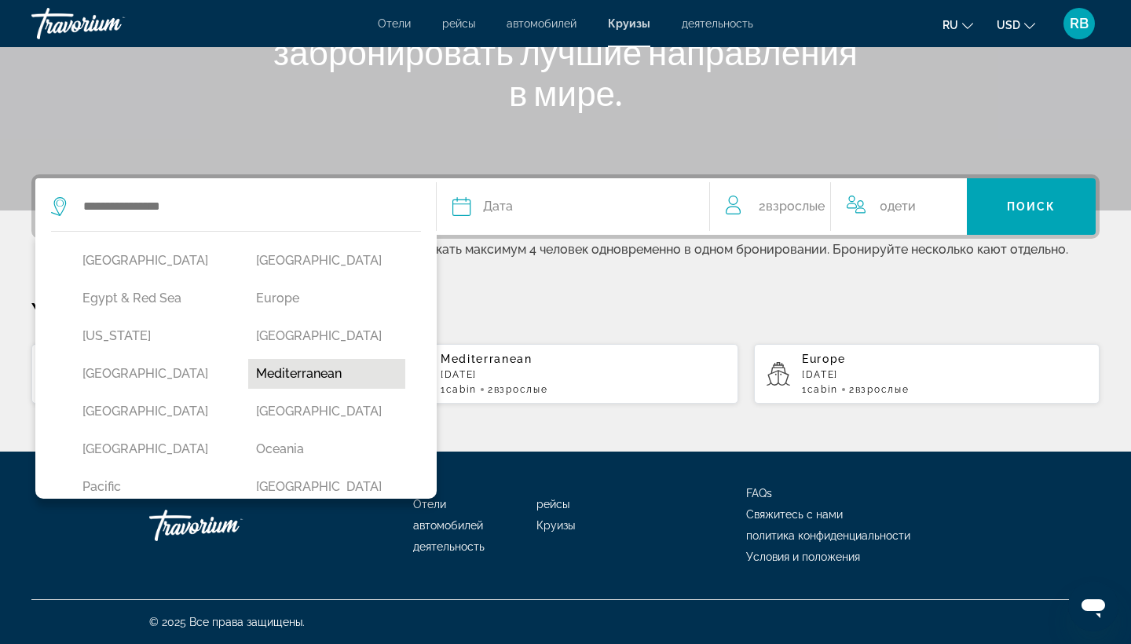
click at [326, 366] on button "Mediterranean" at bounding box center [327, 374] width 158 height 30
type input "**********"
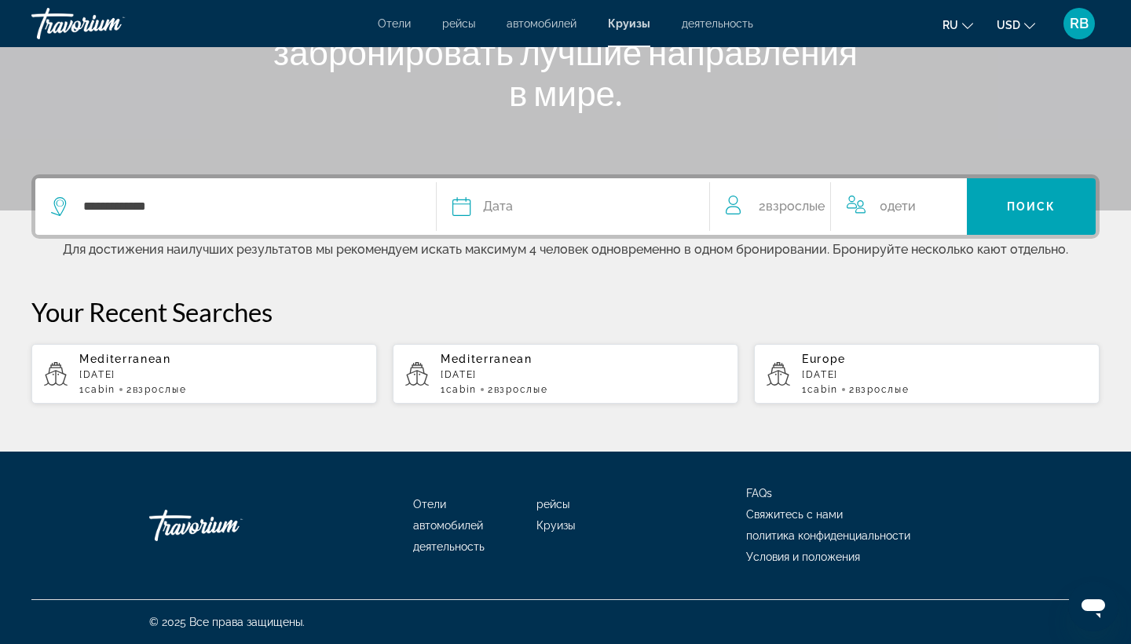
click at [576, 210] on div "Дата" at bounding box center [572, 207] width 241 height 22
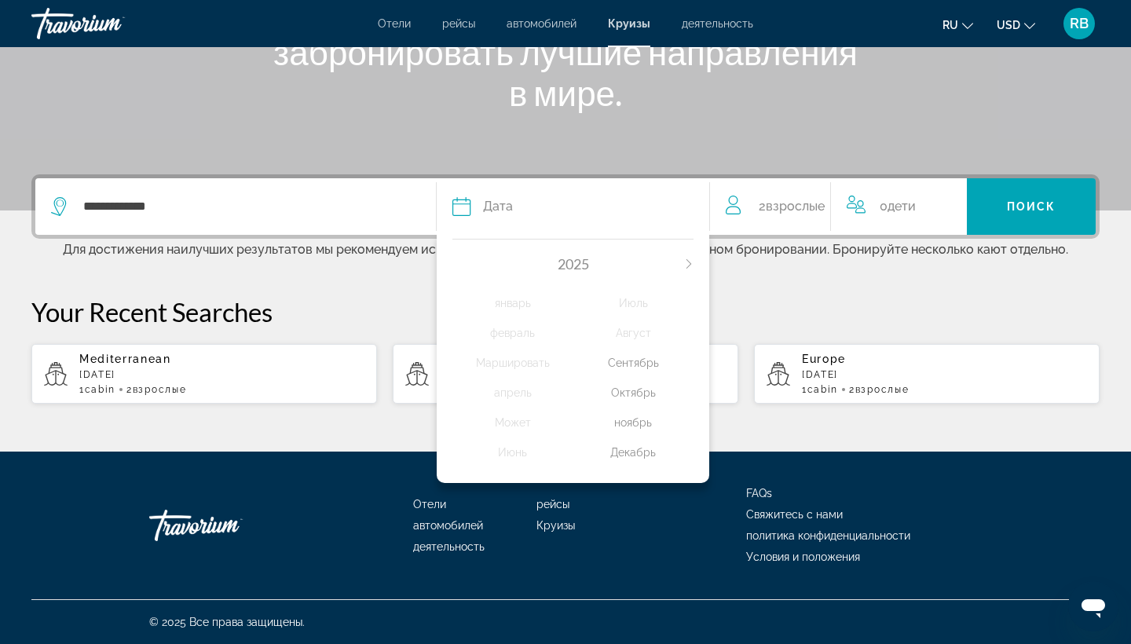
click at [649, 405] on div "Октябрь" at bounding box center [633, 393] width 120 height 28
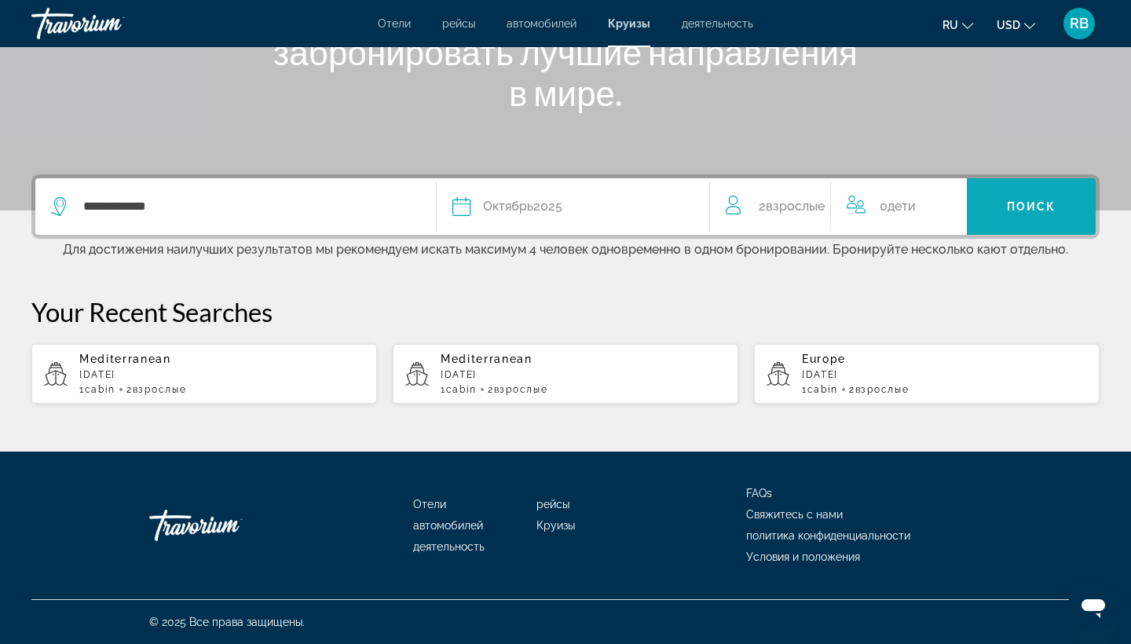
click at [1019, 212] on span "Search widget" at bounding box center [1031, 207] width 129 height 38
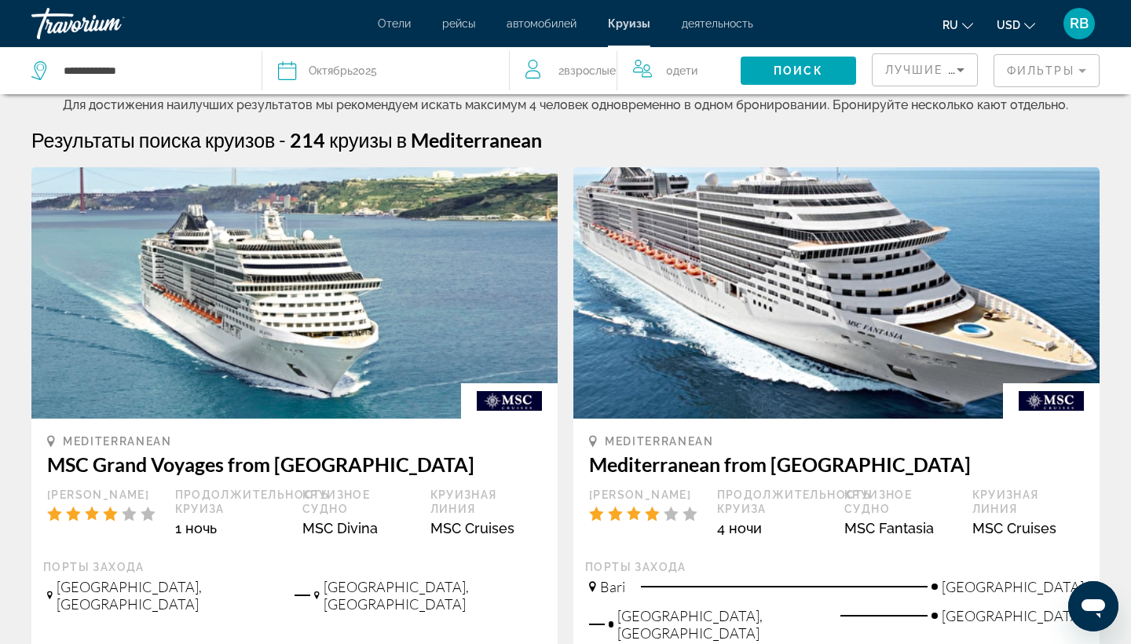
click at [1051, 71] on mat-form-field "Фильтры" at bounding box center [1047, 70] width 106 height 33
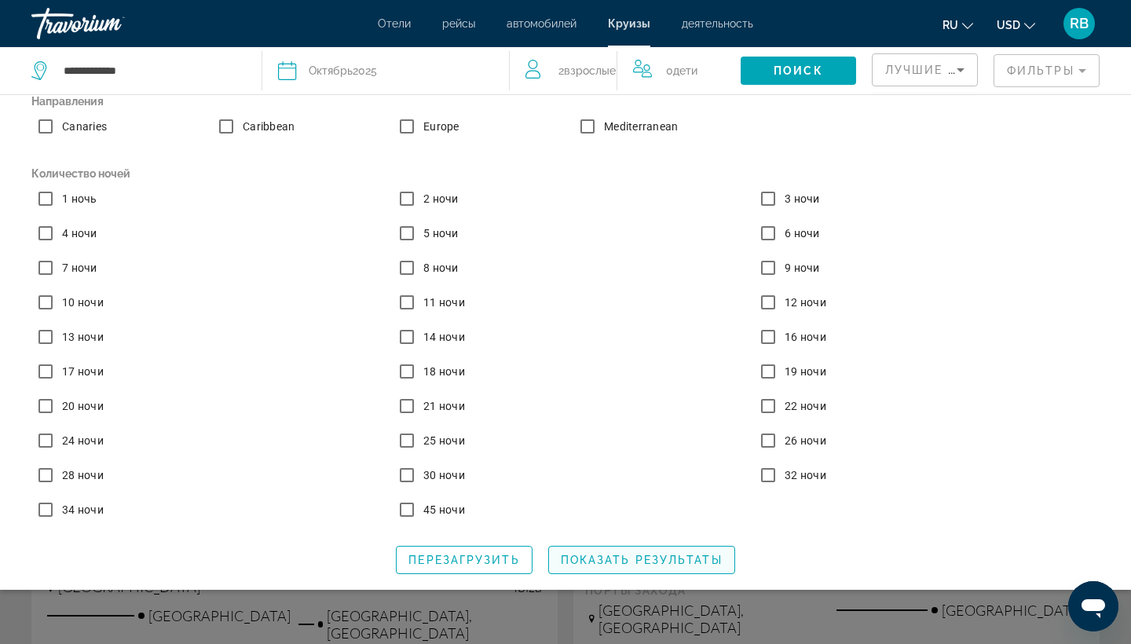
scroll to position [162, 0]
click at [669, 551] on span "Показать результаты" at bounding box center [642, 560] width 162 height 13
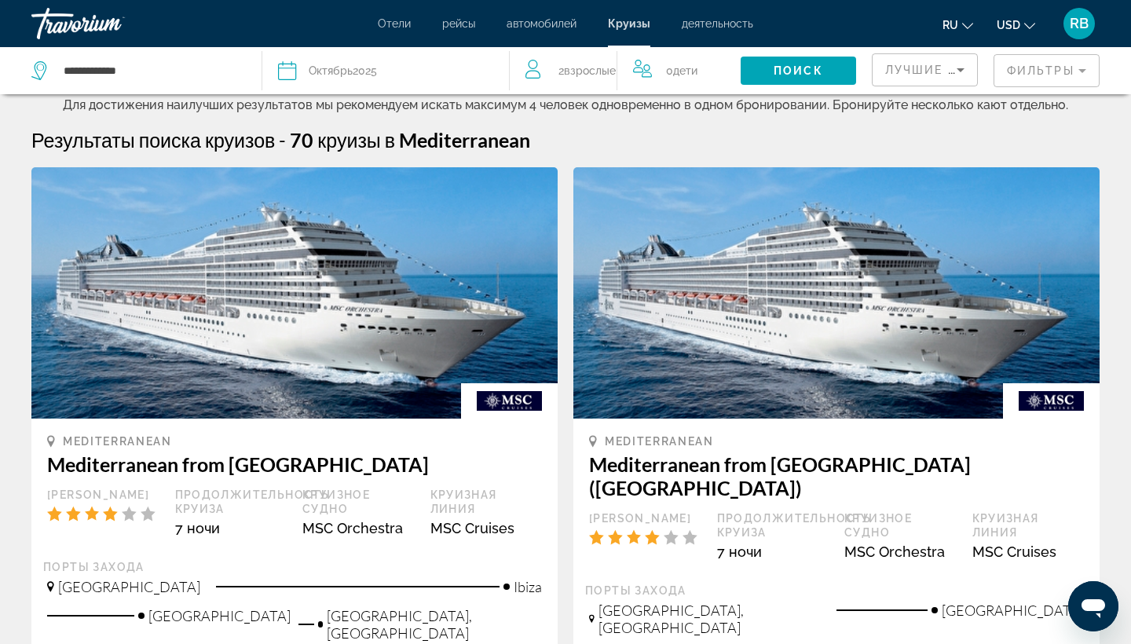
scroll to position [0, 0]
click at [739, 21] on span "деятельность" at bounding box center [717, 23] width 71 height 13
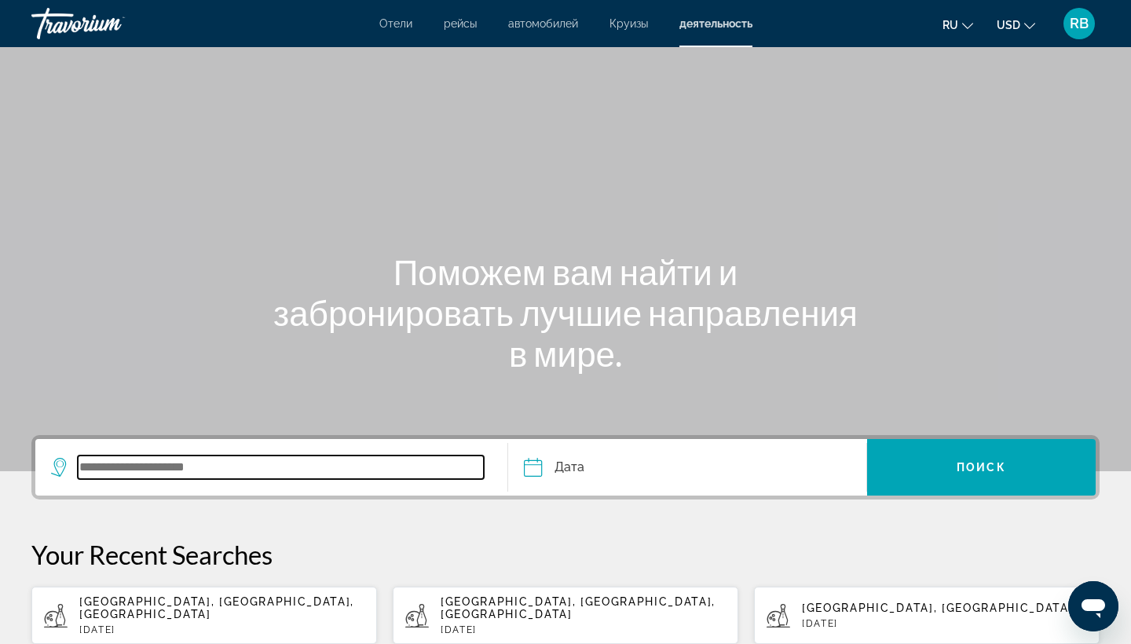
click at [311, 462] on input "Search widget" at bounding box center [281, 468] width 406 height 24
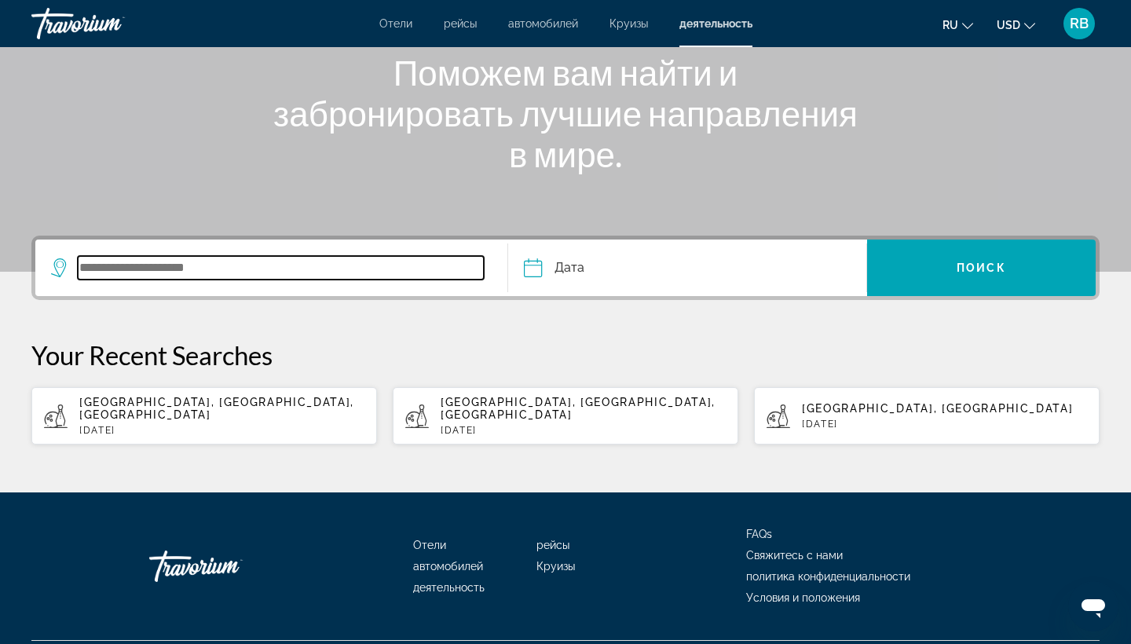
scroll to position [230, 0]
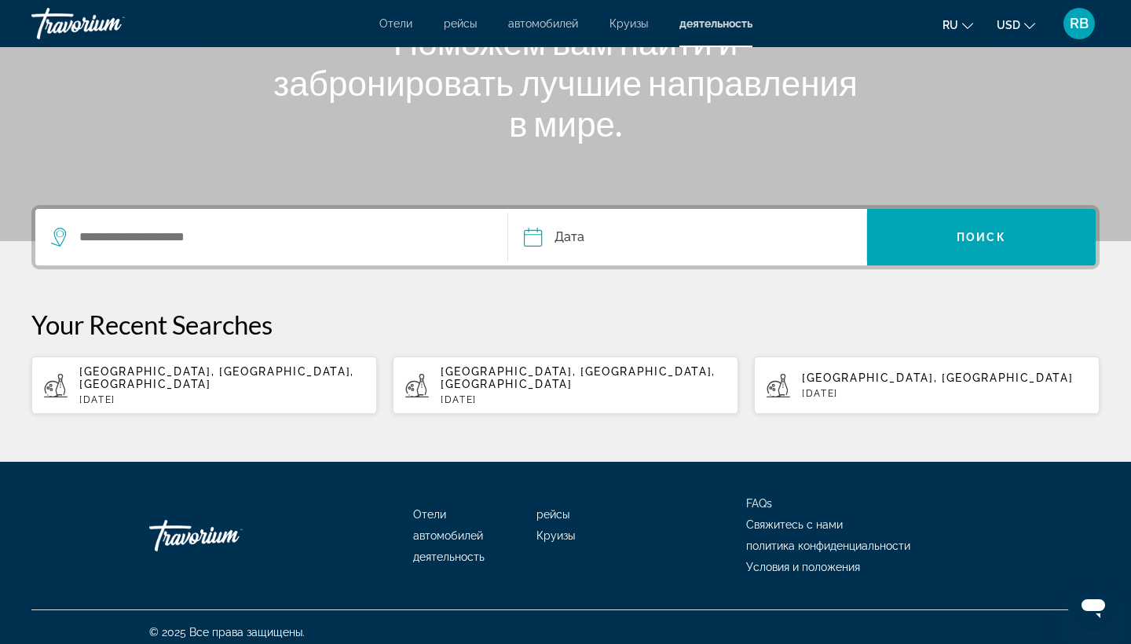
click at [202, 394] on p "[DATE]" at bounding box center [221, 399] width 285 height 11
type input "**********"
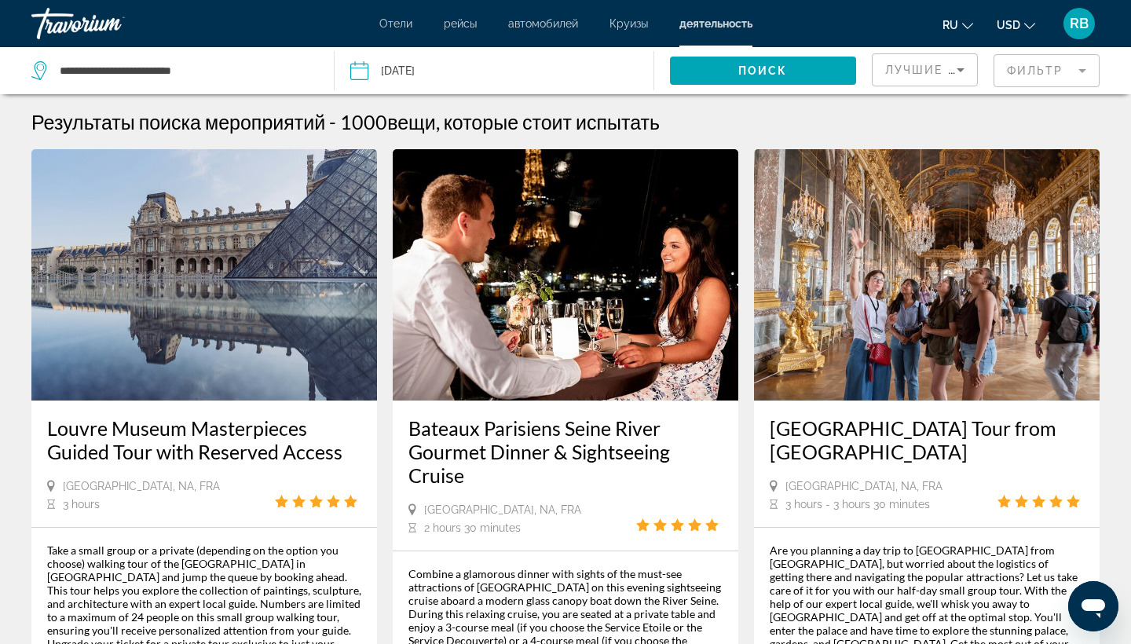
click at [1052, 73] on mat-form-field "Фильтр" at bounding box center [1047, 70] width 106 height 33
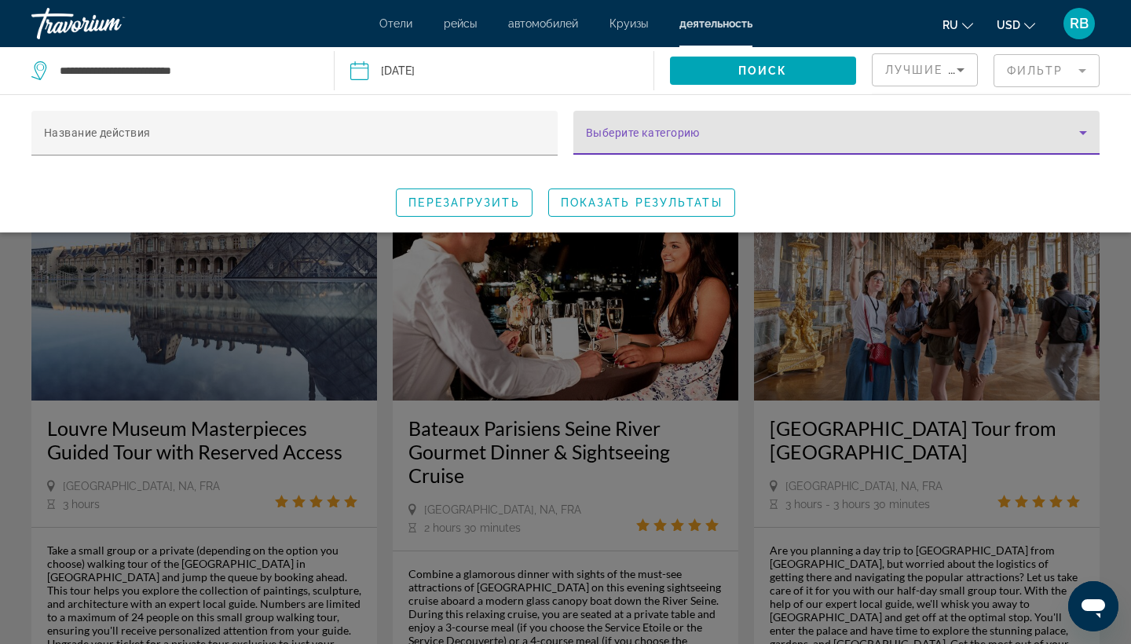
click at [658, 140] on span "Search widget" at bounding box center [832, 139] width 493 height 19
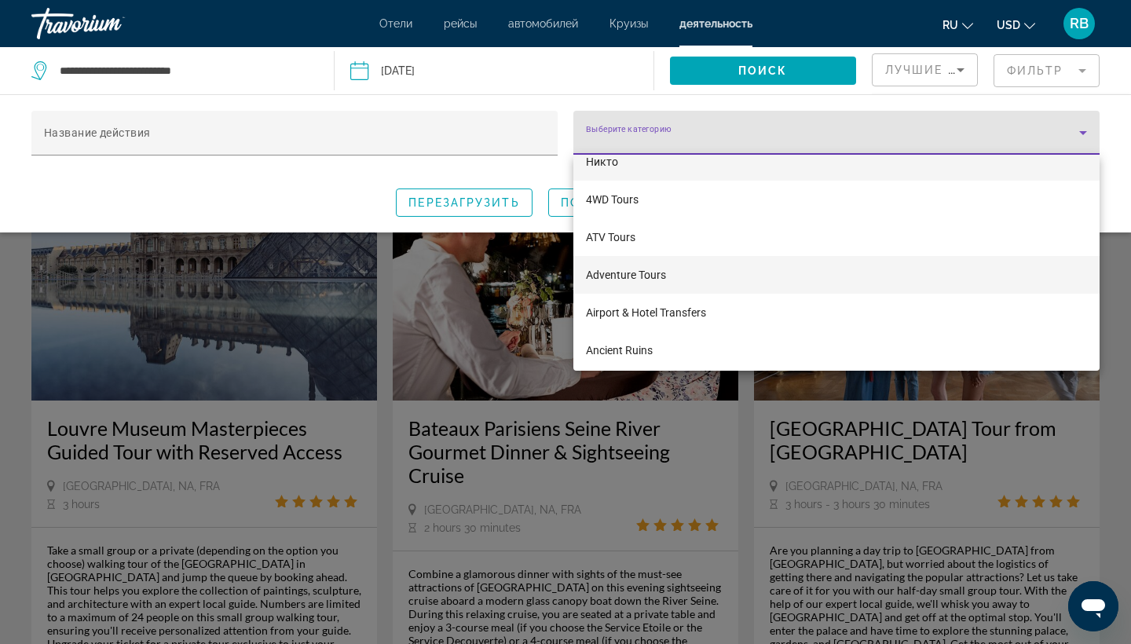
scroll to position [29, 0]
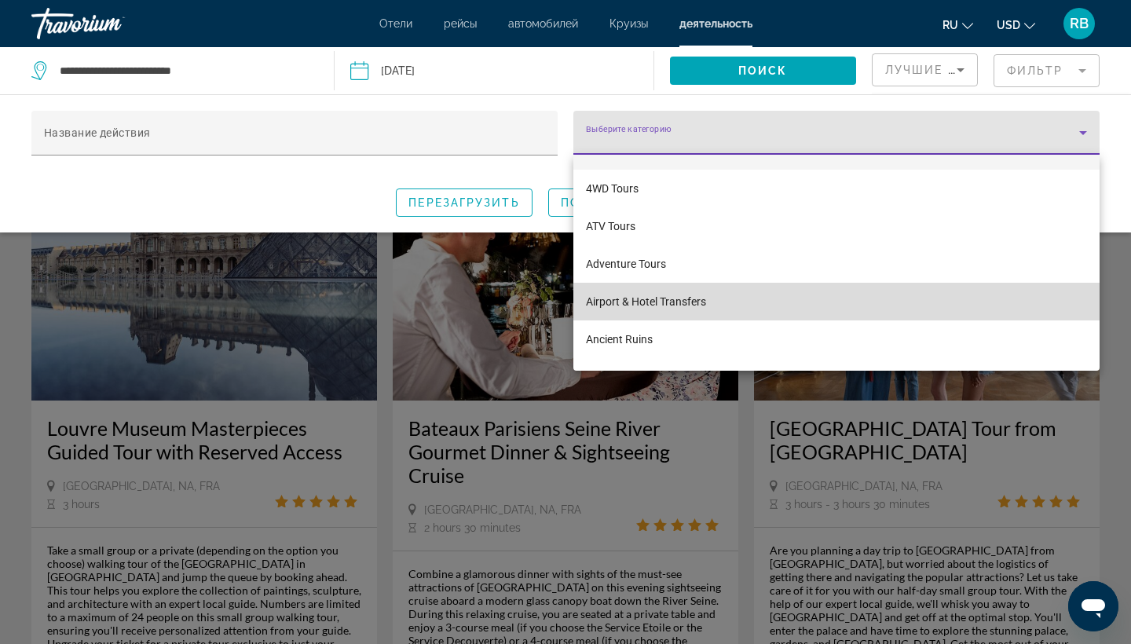
click at [693, 304] on span "Airport & Hotel Transfers" at bounding box center [646, 301] width 120 height 19
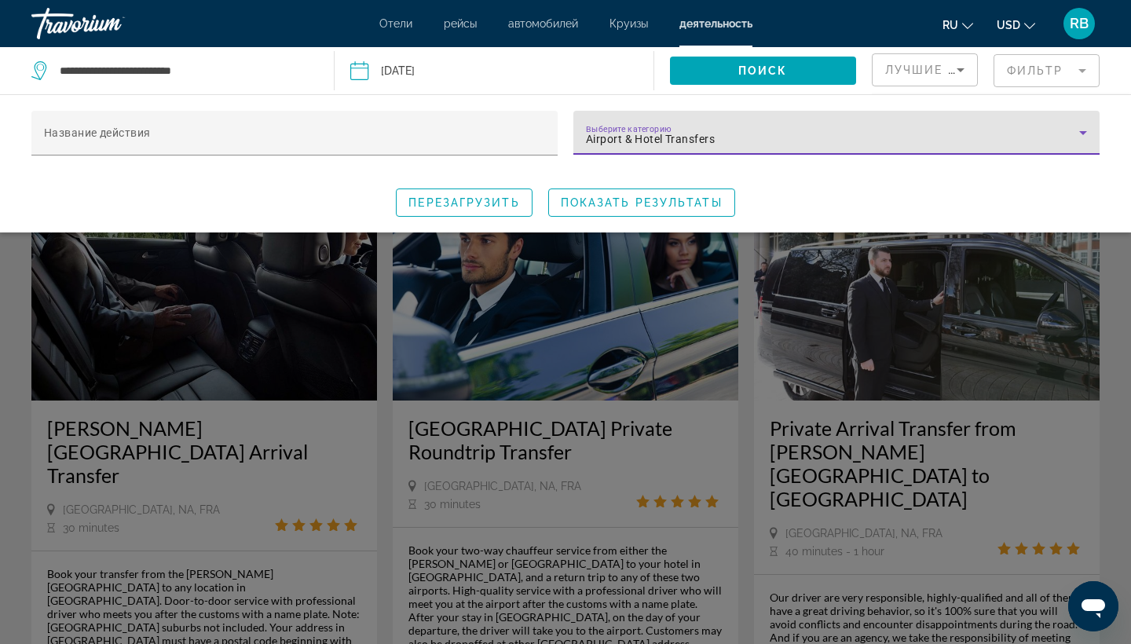
click at [1040, 134] on div "Airport & Hotel Transfers" at bounding box center [832, 139] width 493 height 19
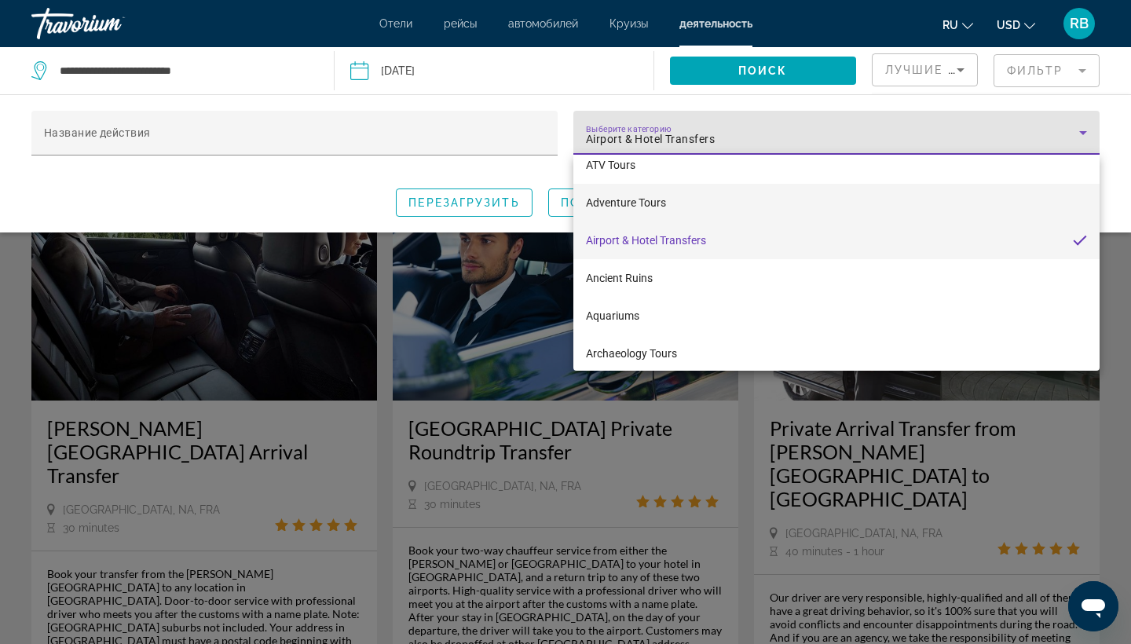
scroll to position [91, 0]
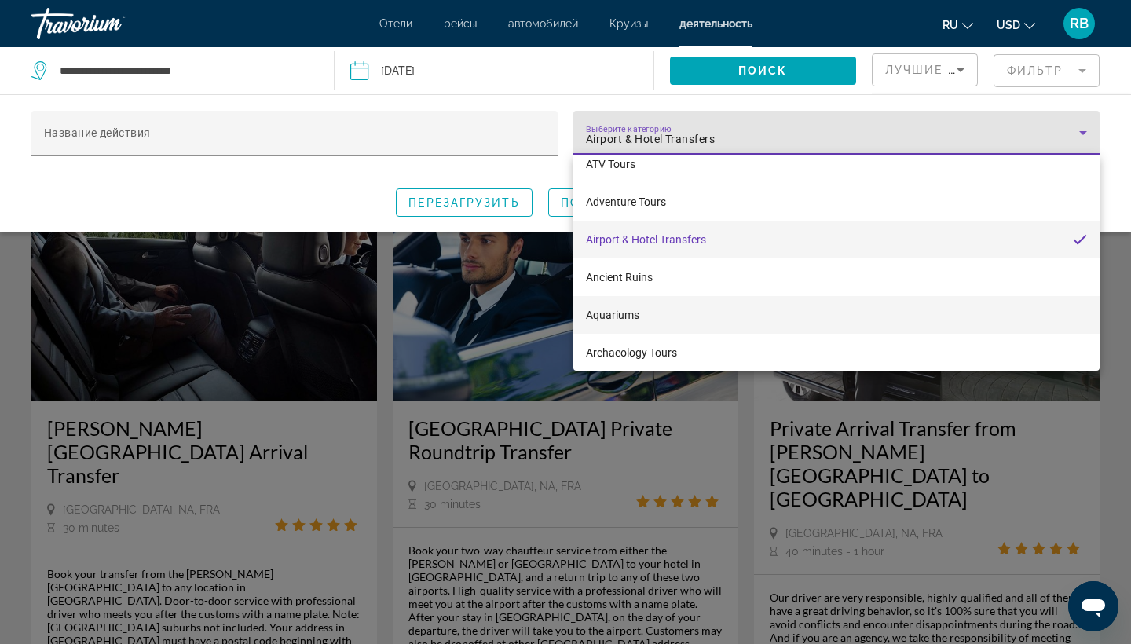
click at [731, 318] on mat-option "Aquariums" at bounding box center [836, 315] width 526 height 38
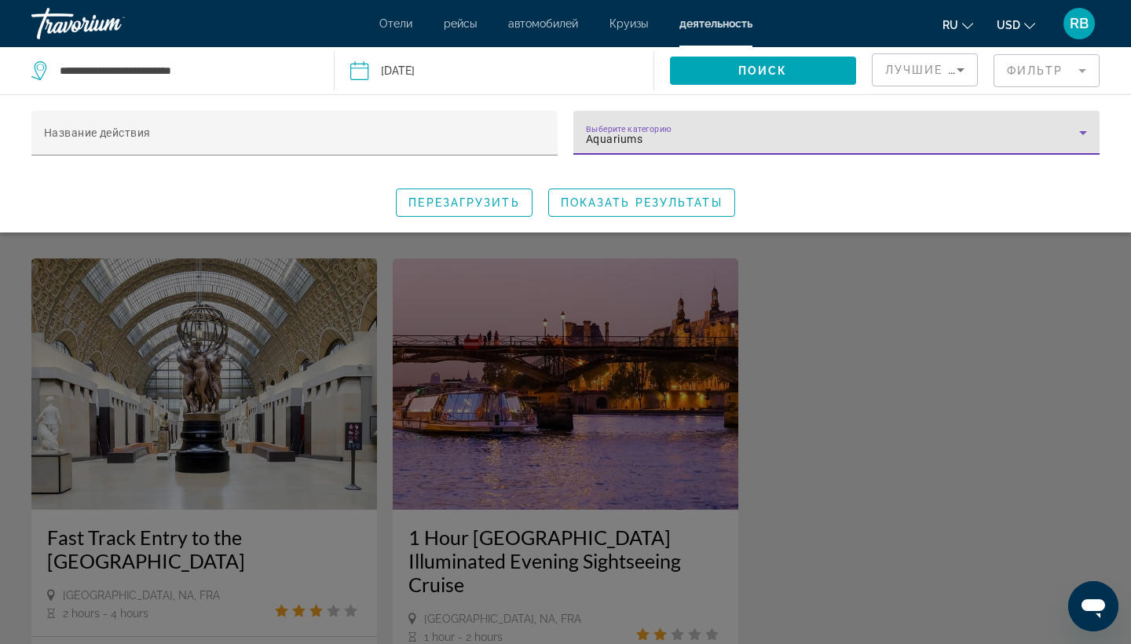
scroll to position [624, 0]
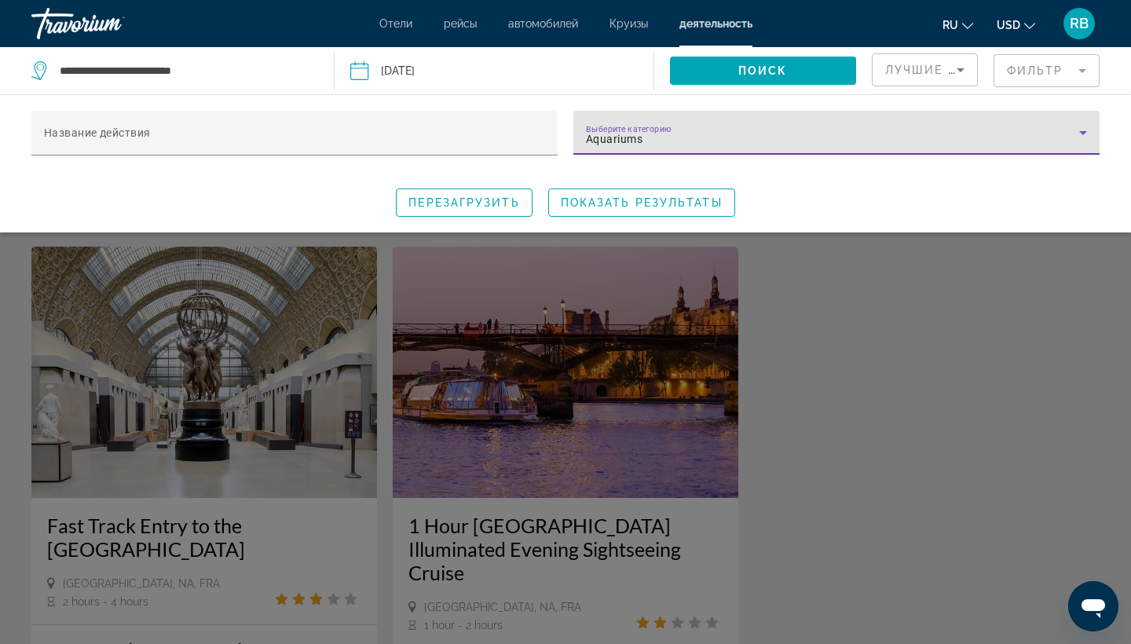
click at [1035, 130] on div "Aquariums" at bounding box center [832, 139] width 493 height 19
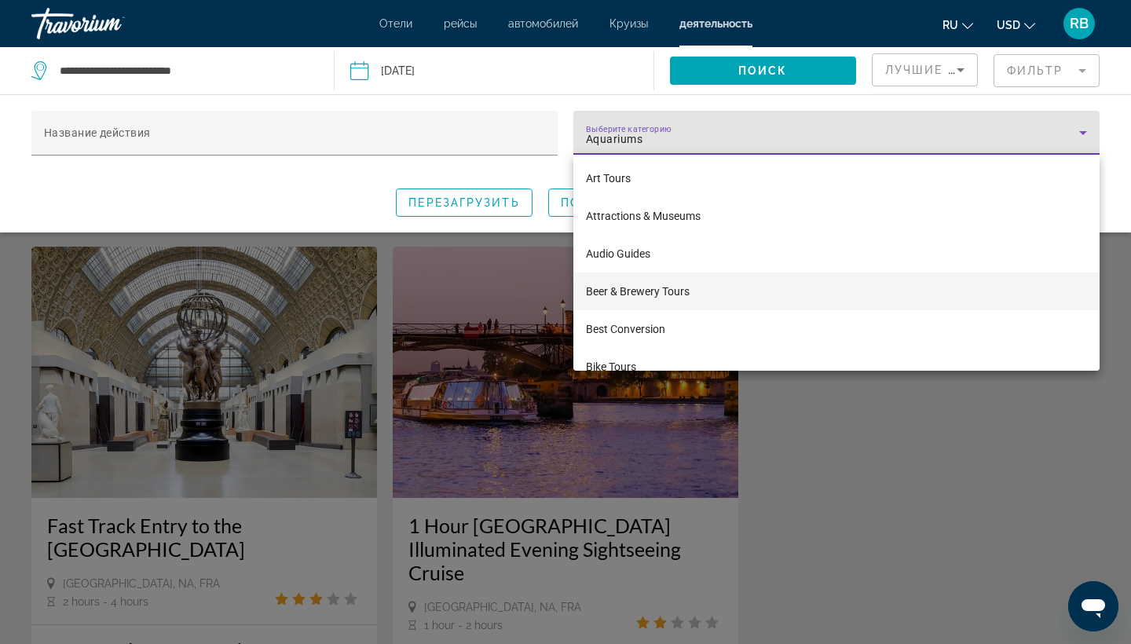
scroll to position [419, 0]
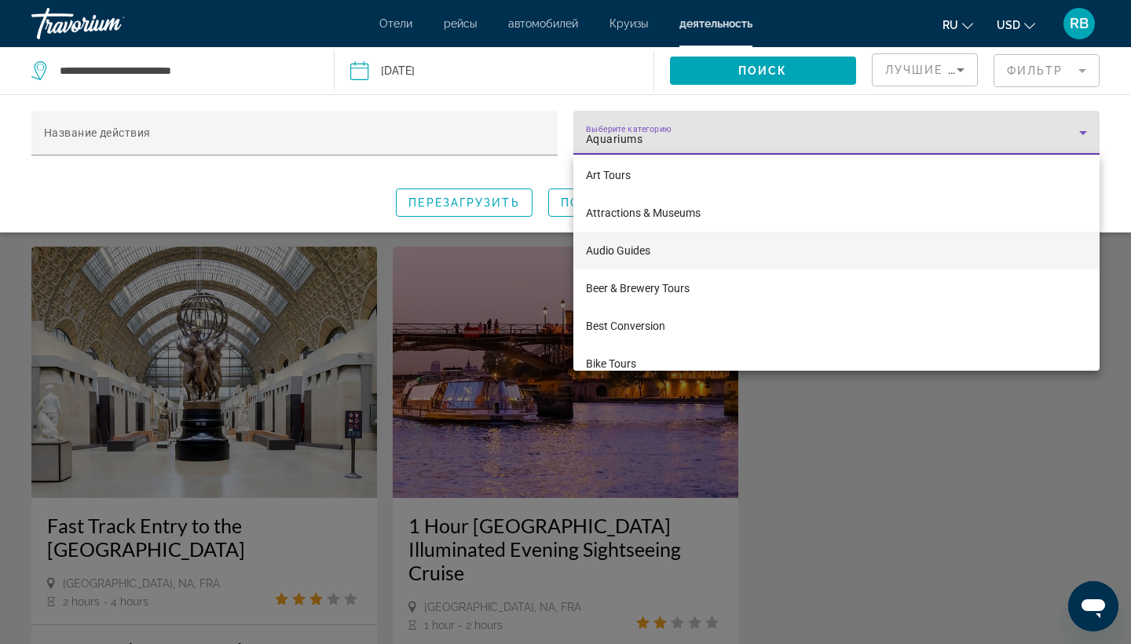
click at [676, 251] on mat-option "Audio Guides" at bounding box center [836, 251] width 526 height 38
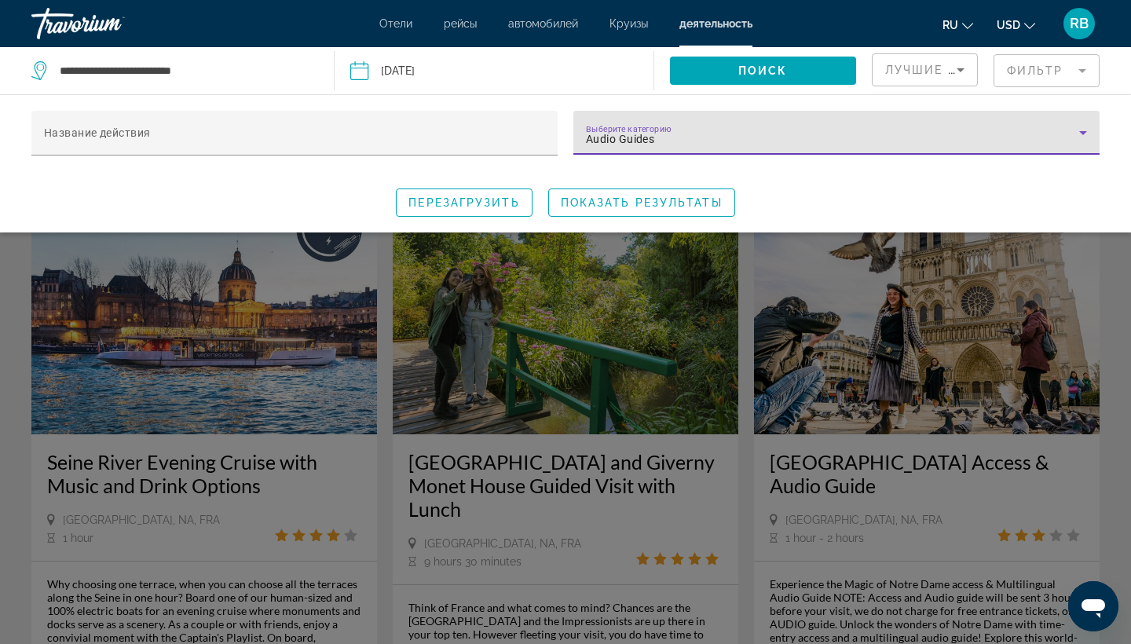
scroll to position [659, 0]
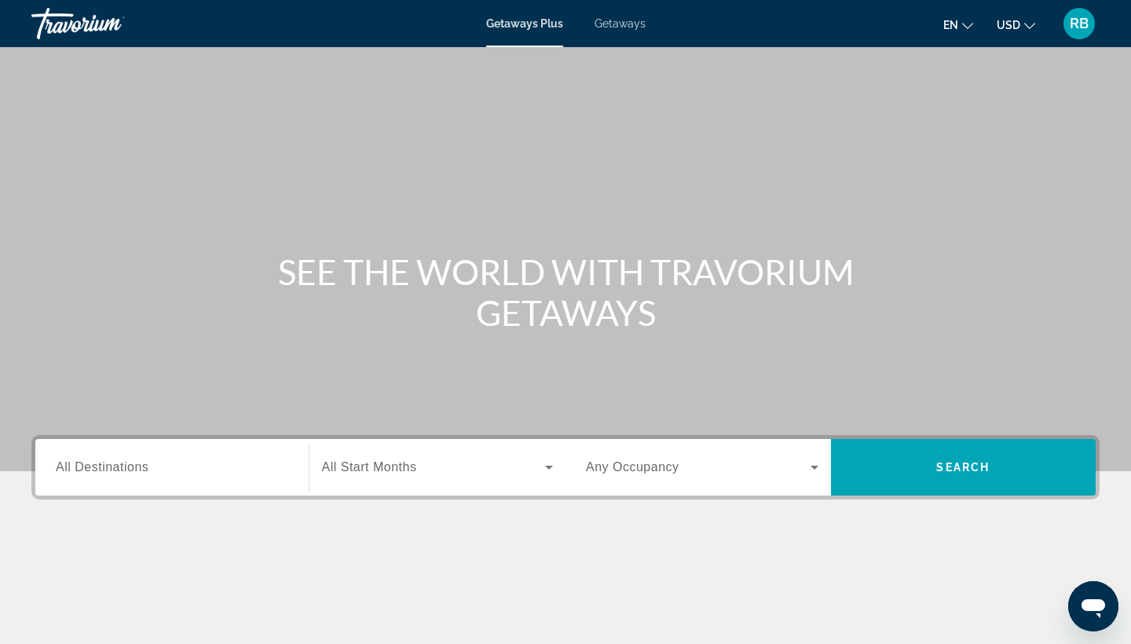
click at [625, 24] on span "Getaways" at bounding box center [620, 23] width 51 height 13
click at [158, 470] on input "Destination All Destinations" at bounding box center [172, 468] width 233 height 19
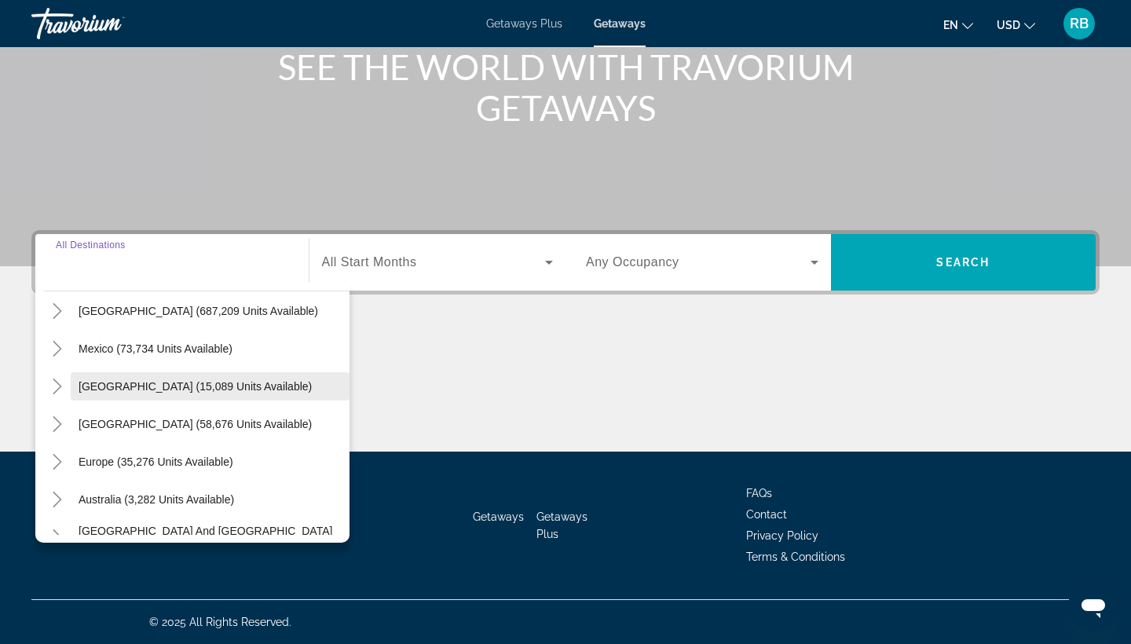
scroll to position [48, 0]
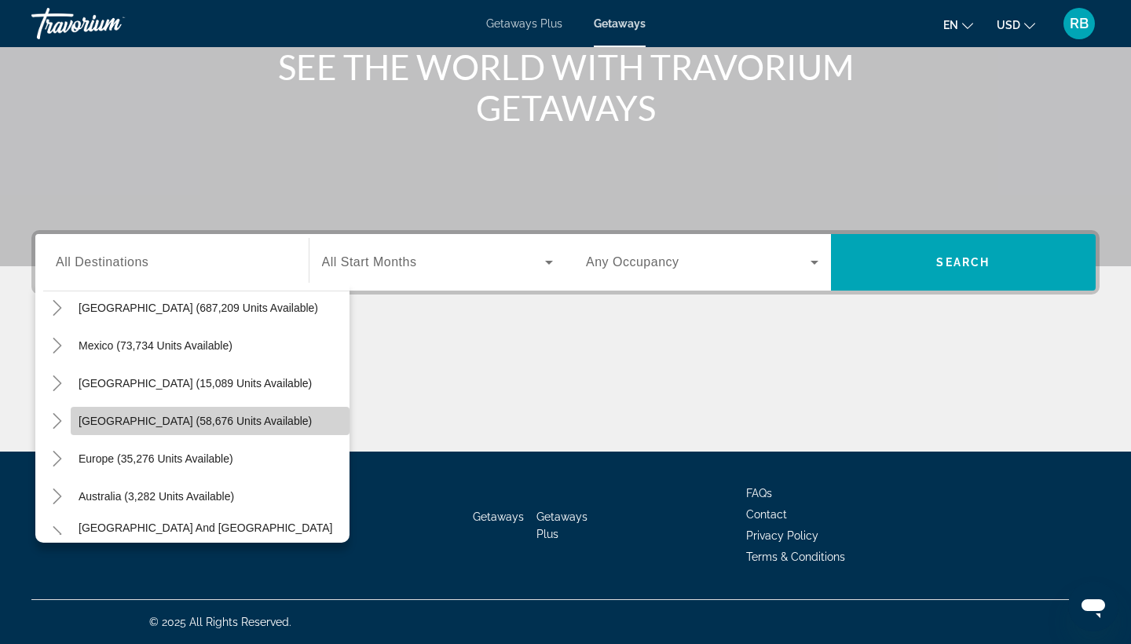
click at [211, 431] on span "Search widget" at bounding box center [210, 421] width 279 height 38
type input "**********"
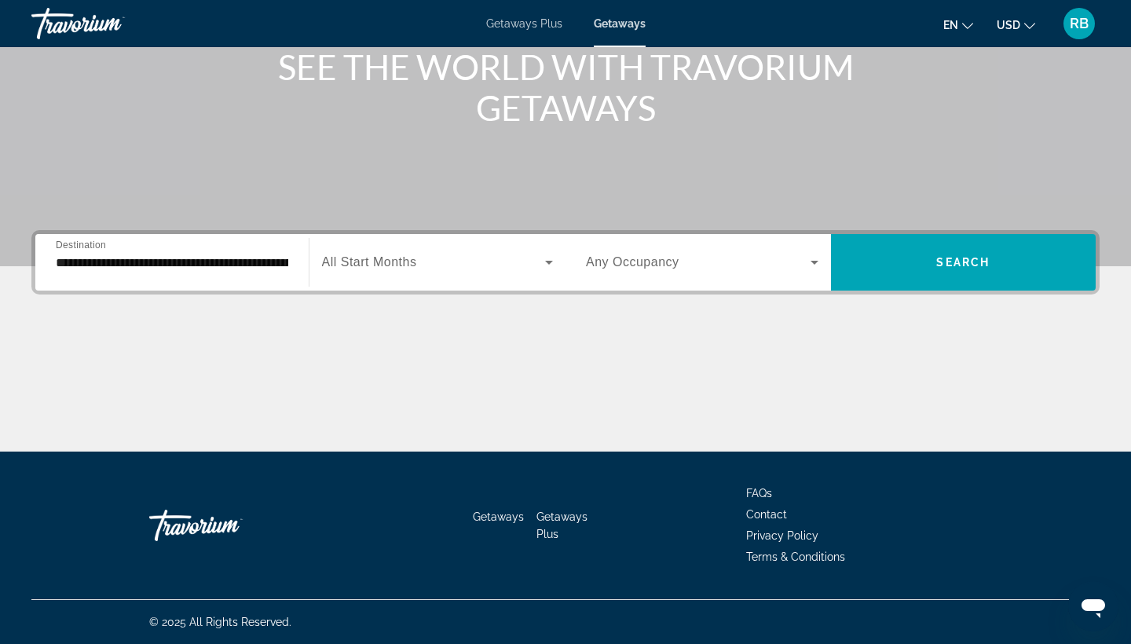
click at [423, 272] on div "Search widget" at bounding box center [438, 262] width 232 height 44
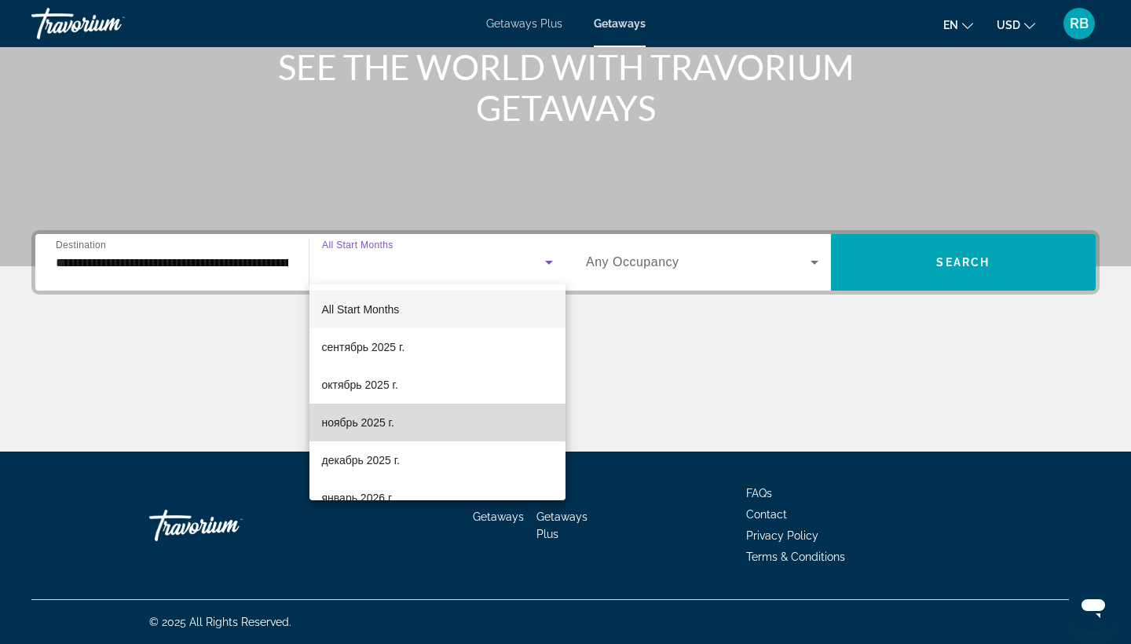
click at [372, 420] on span "ноябрь 2025 г." at bounding box center [358, 422] width 72 height 19
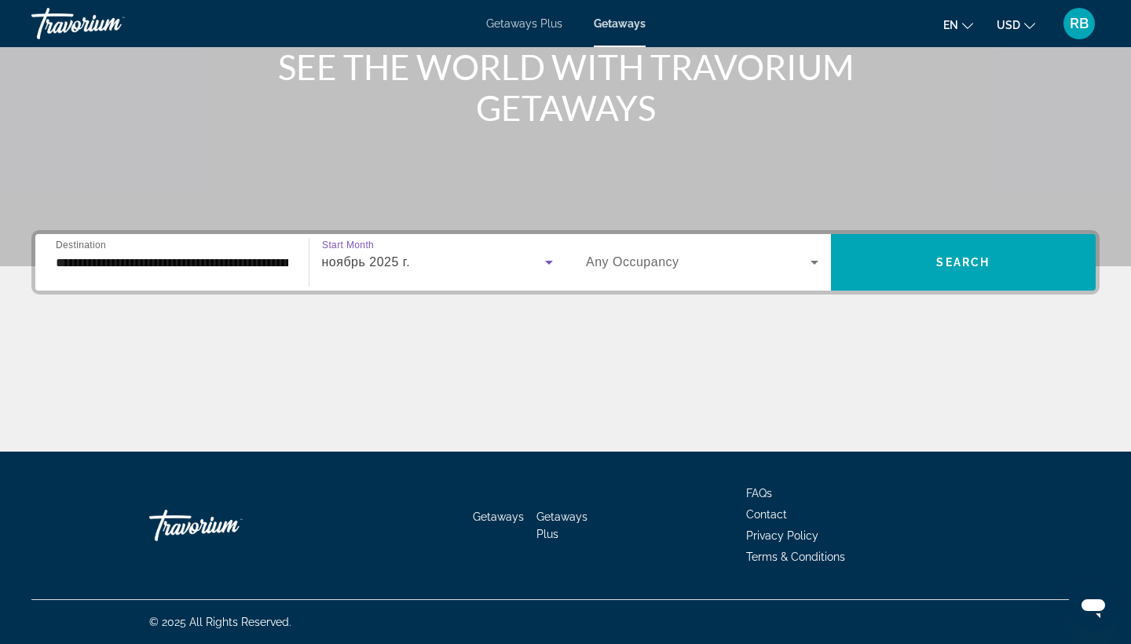
click at [750, 265] on span "Search widget" at bounding box center [698, 262] width 225 height 19
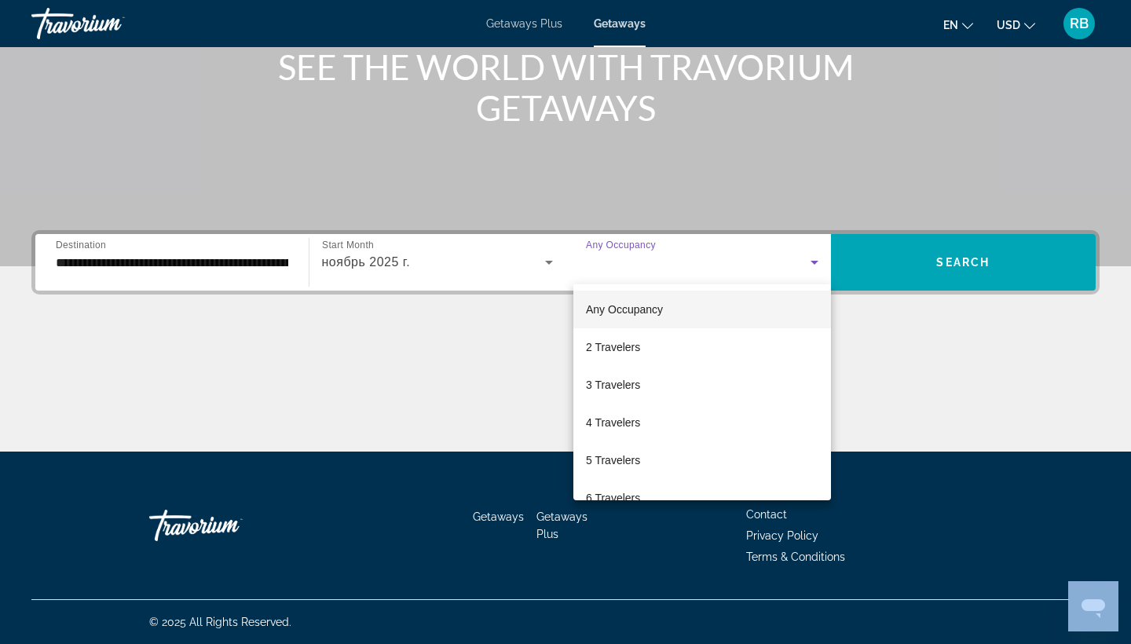
click at [750, 265] on div at bounding box center [565, 322] width 1131 height 644
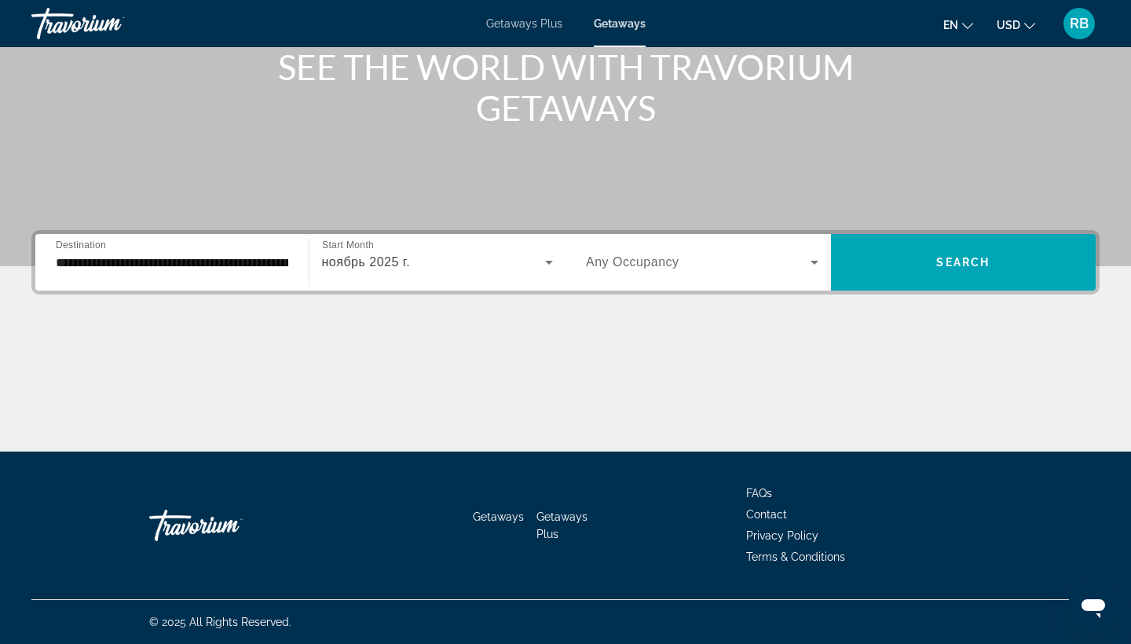
click at [750, 265] on span "Search widget" at bounding box center [698, 262] width 225 height 19
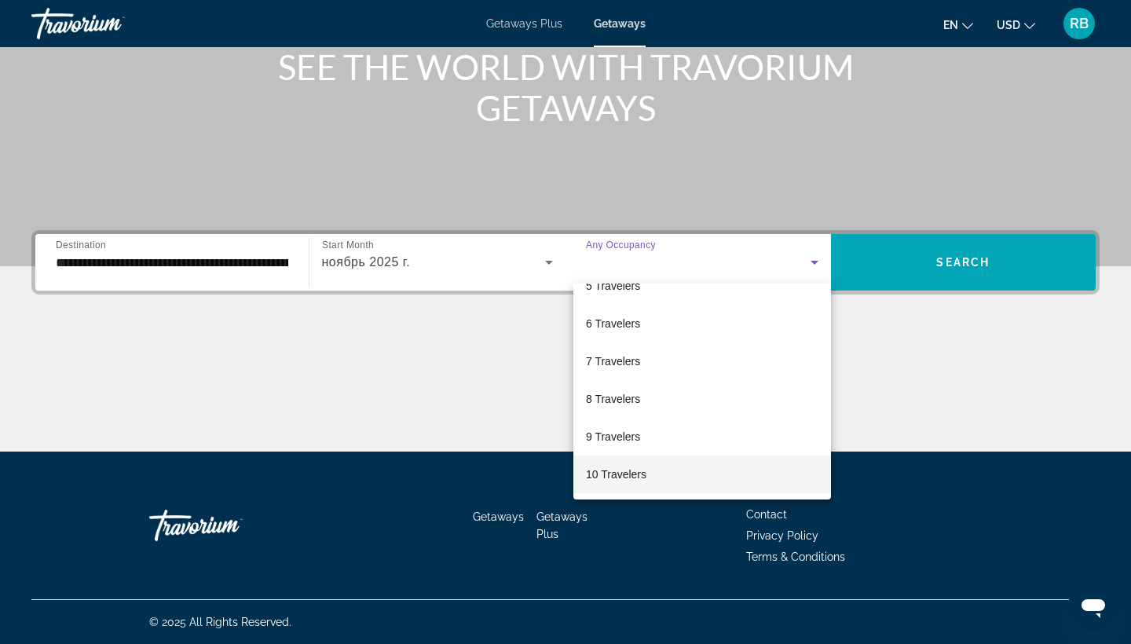
scroll to position [205, 0]
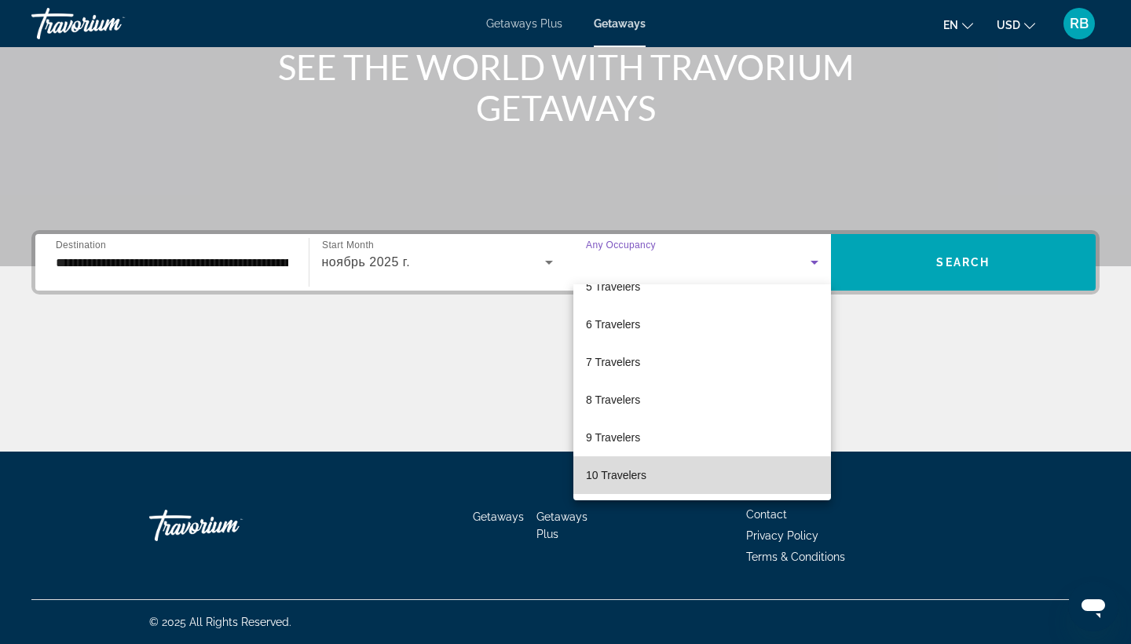
click at [644, 479] on span "10 Travelers" at bounding box center [616, 475] width 60 height 19
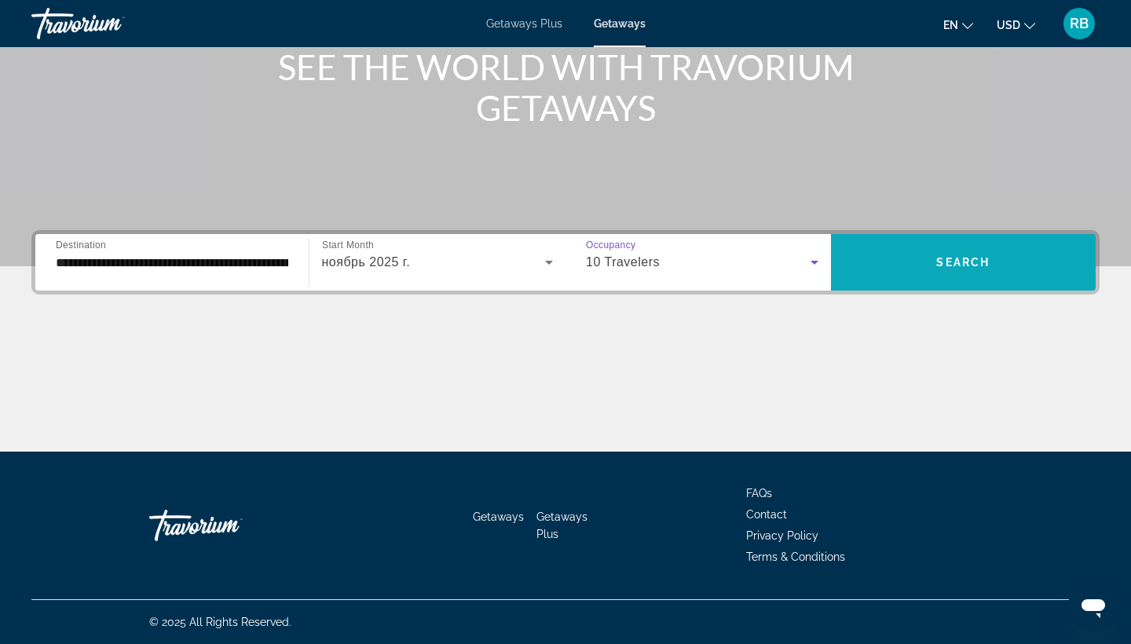
click at [920, 261] on span "Search widget" at bounding box center [964, 263] width 266 height 38
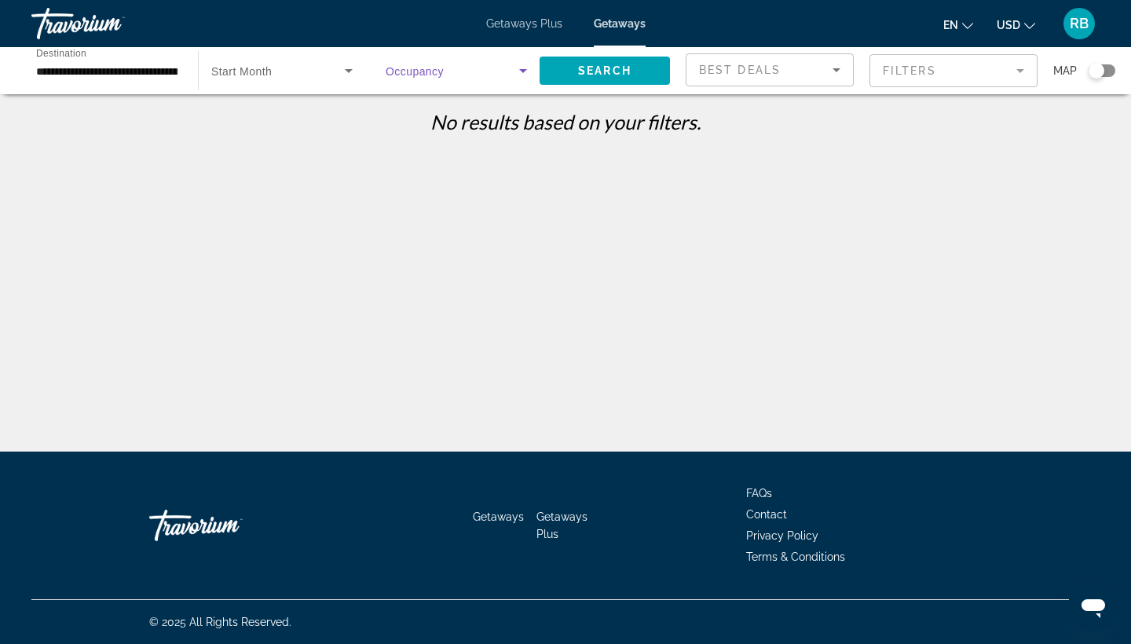
click at [499, 78] on span "Search widget" at bounding box center [453, 70] width 134 height 19
click at [445, 127] on mat-option "Any Occupancy" at bounding box center [456, 118] width 167 height 38
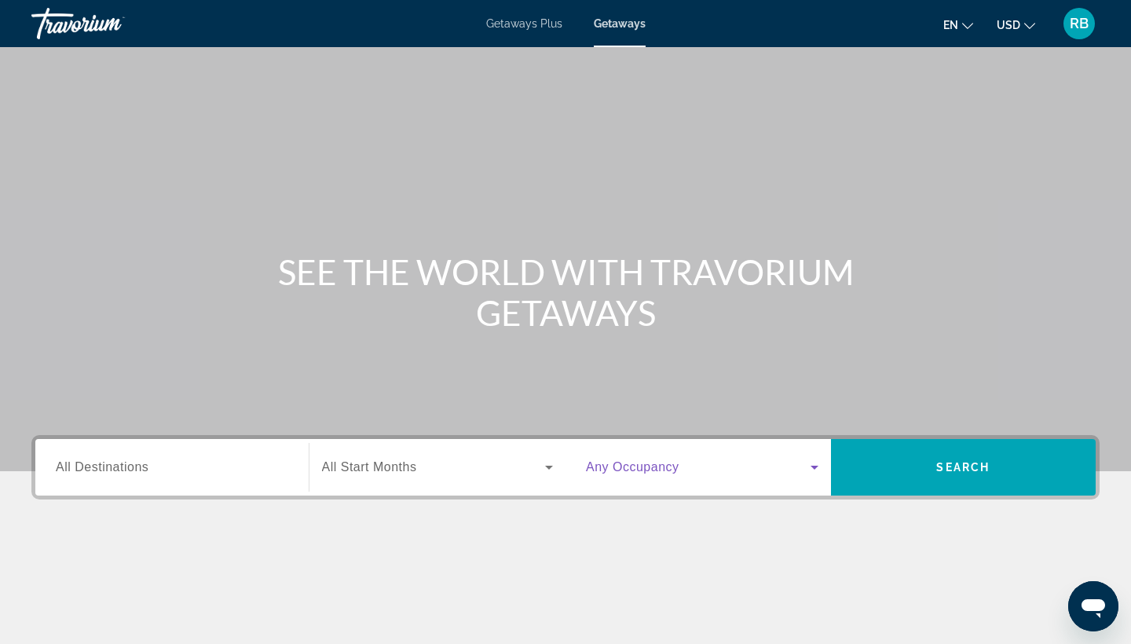
click at [709, 473] on span "Search widget" at bounding box center [698, 467] width 225 height 19
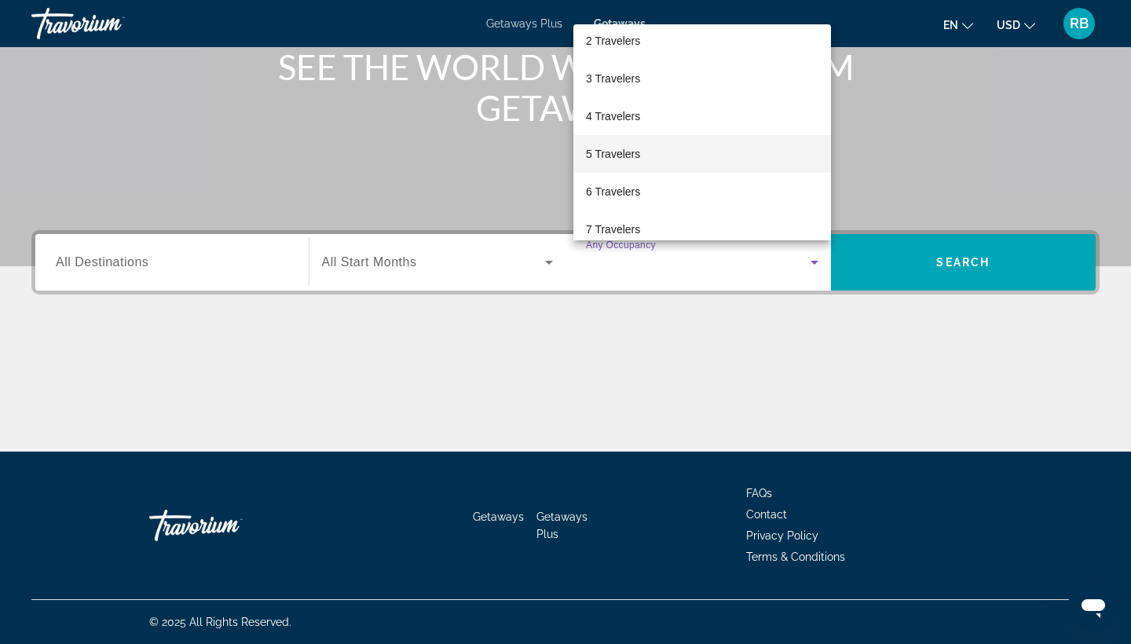
scroll to position [71, 0]
click at [646, 165] on mat-option "6 Travelers" at bounding box center [702, 167] width 258 height 38
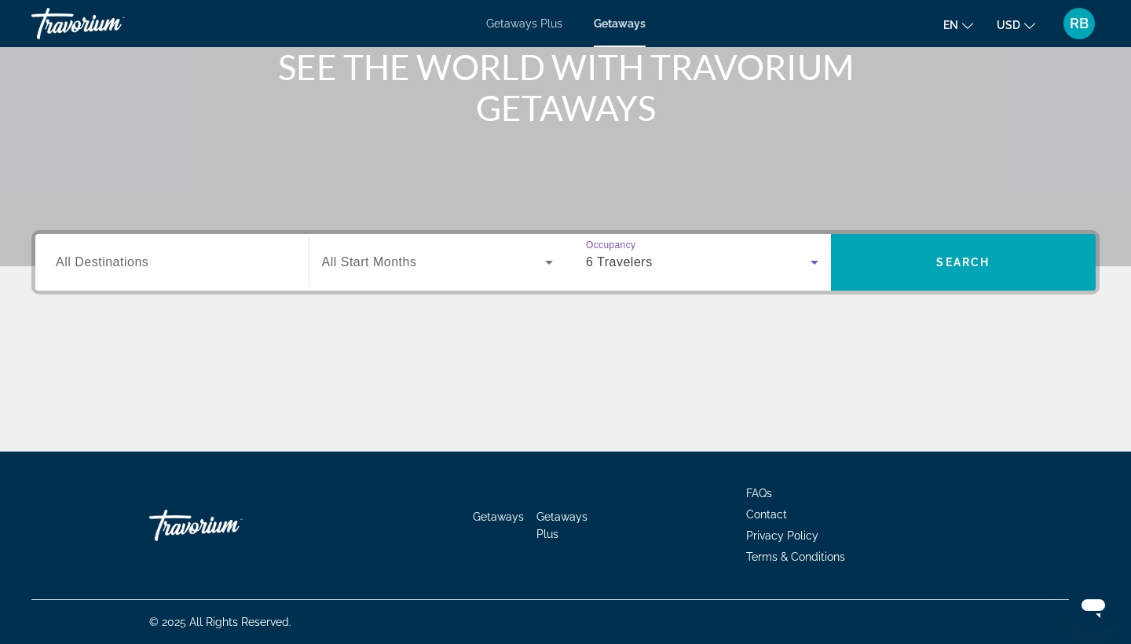
click at [123, 273] on div "Search widget" at bounding box center [172, 262] width 233 height 45
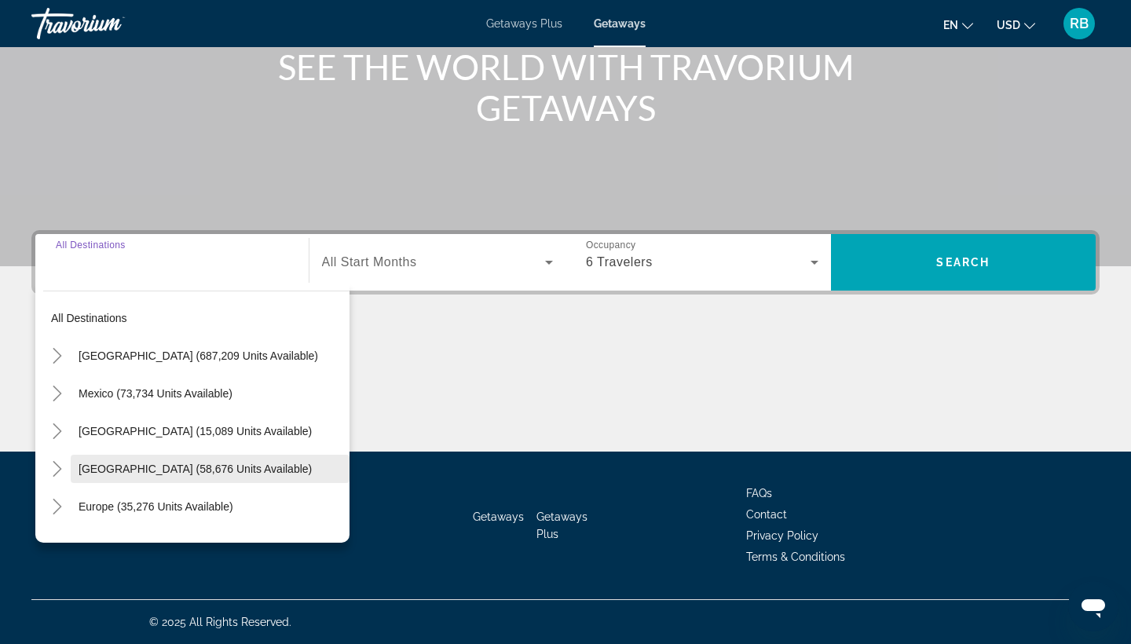
click at [165, 461] on span "Search widget" at bounding box center [210, 469] width 279 height 38
type input "**********"
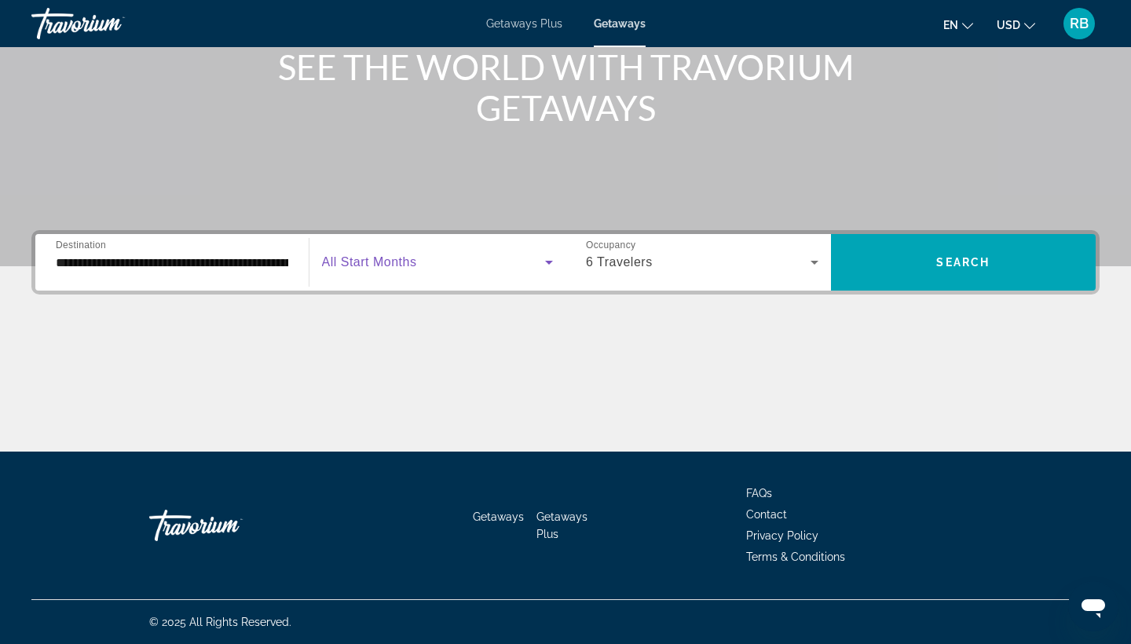
click at [456, 268] on span "Search widget" at bounding box center [434, 262] width 224 height 19
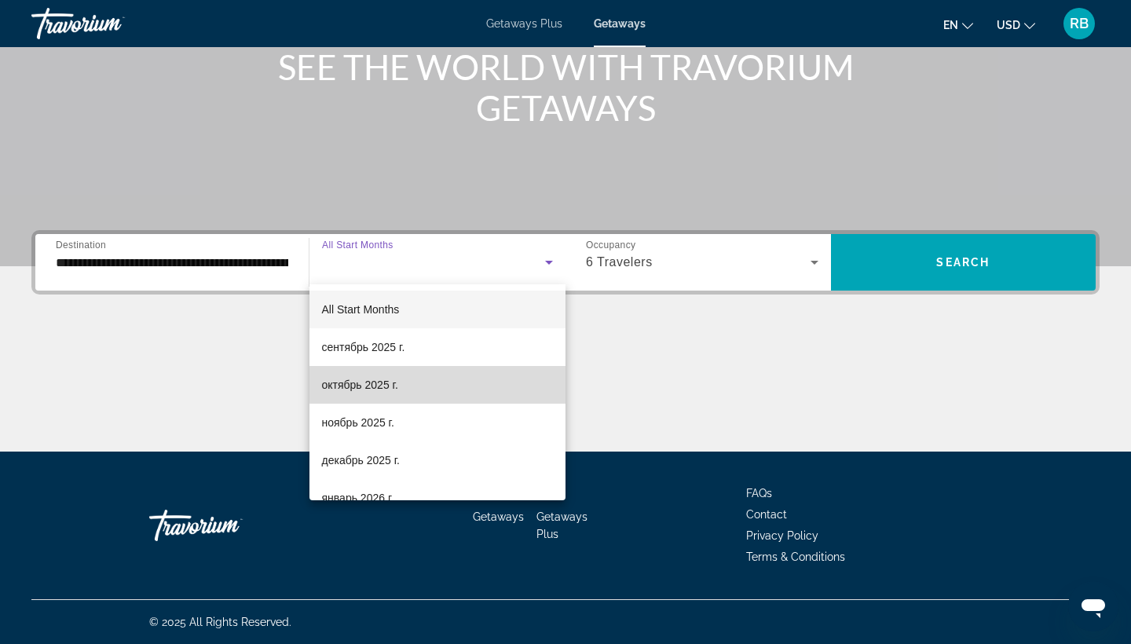
click at [382, 390] on span "октябрь 2025 г." at bounding box center [360, 384] width 76 height 19
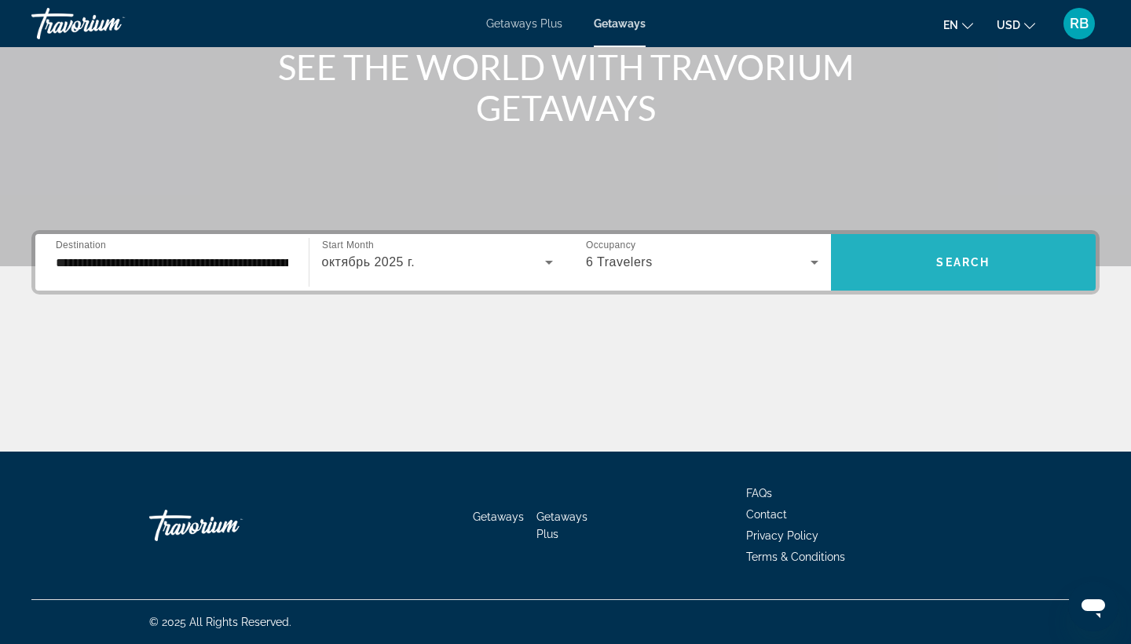
click at [967, 275] on span "Search widget" at bounding box center [964, 263] width 266 height 38
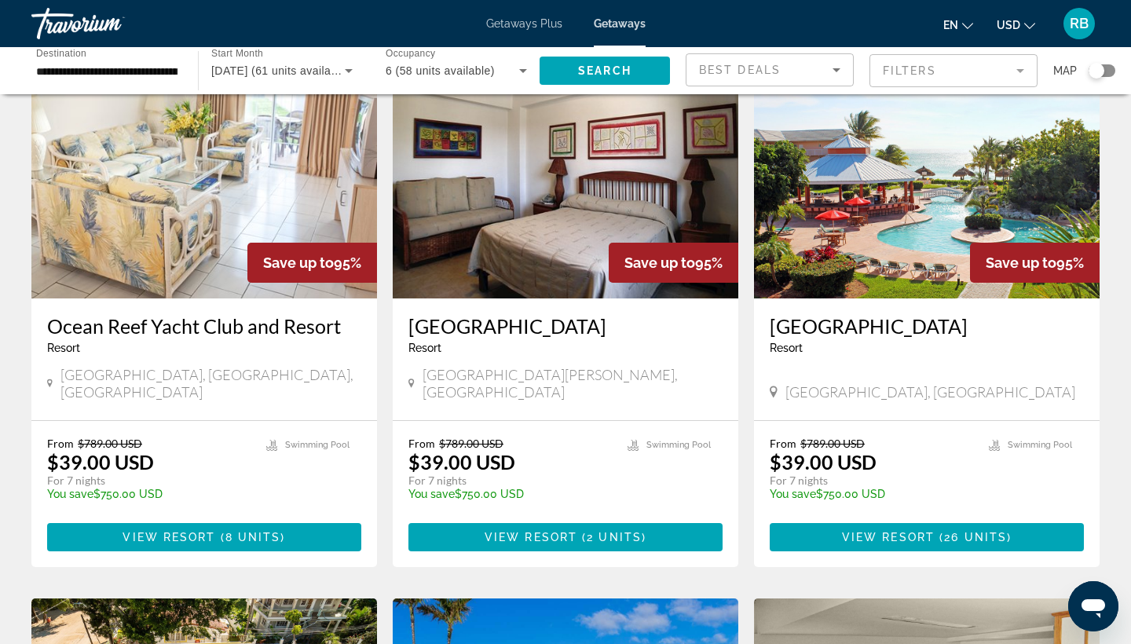
scroll to position [111, 0]
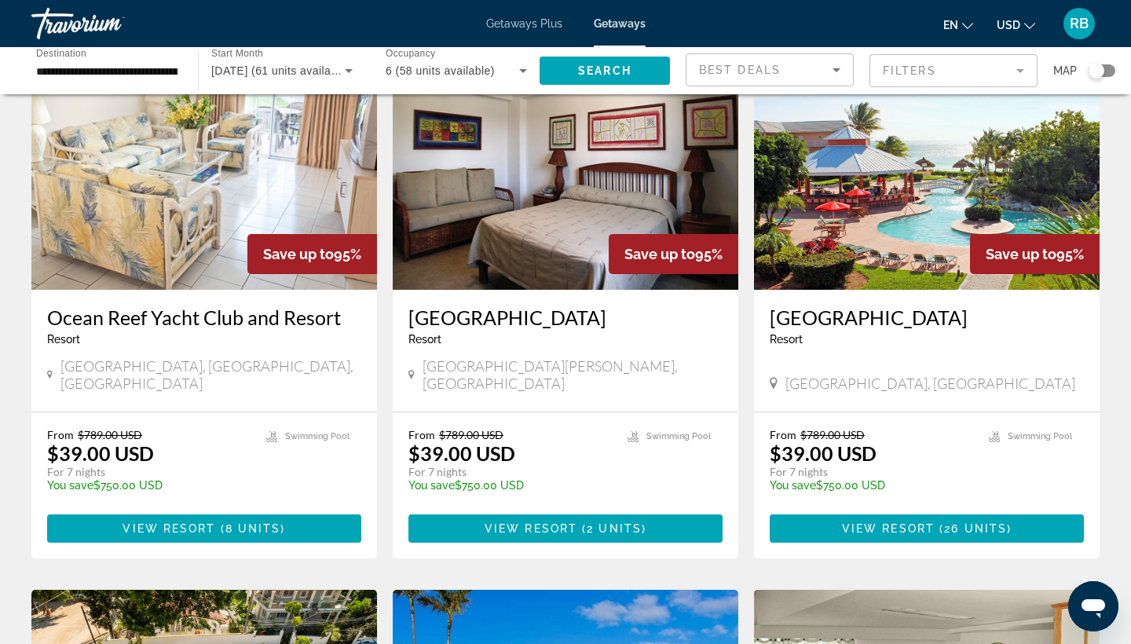
click at [233, 218] on img "Main content" at bounding box center [204, 163] width 346 height 251
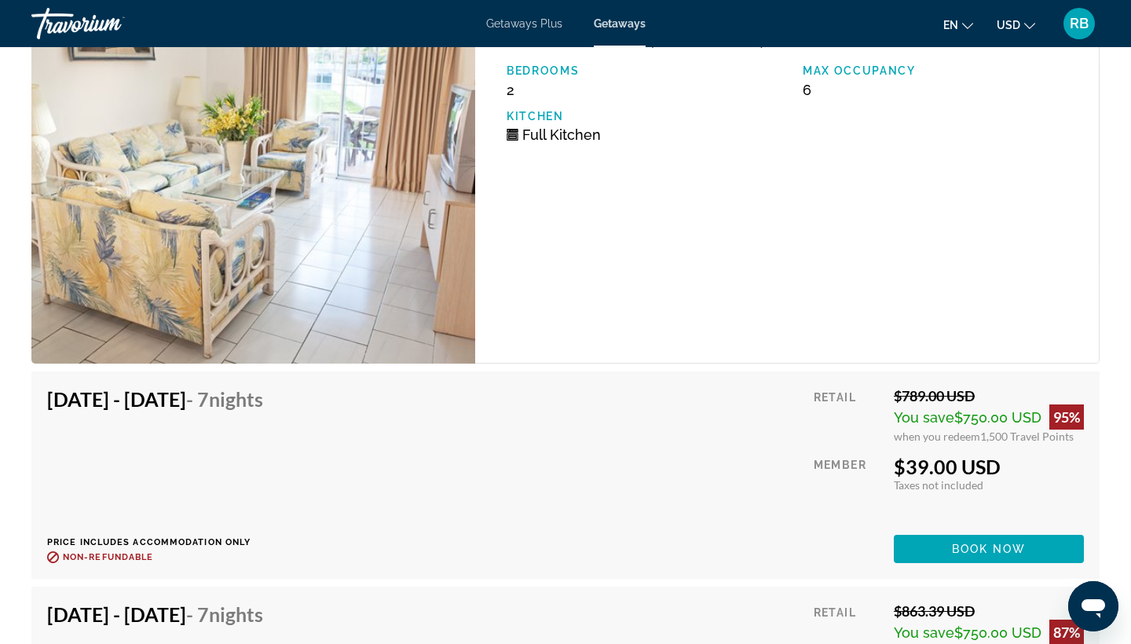
scroll to position [2943, 0]
